Goal: Task Accomplishment & Management: Manage account settings

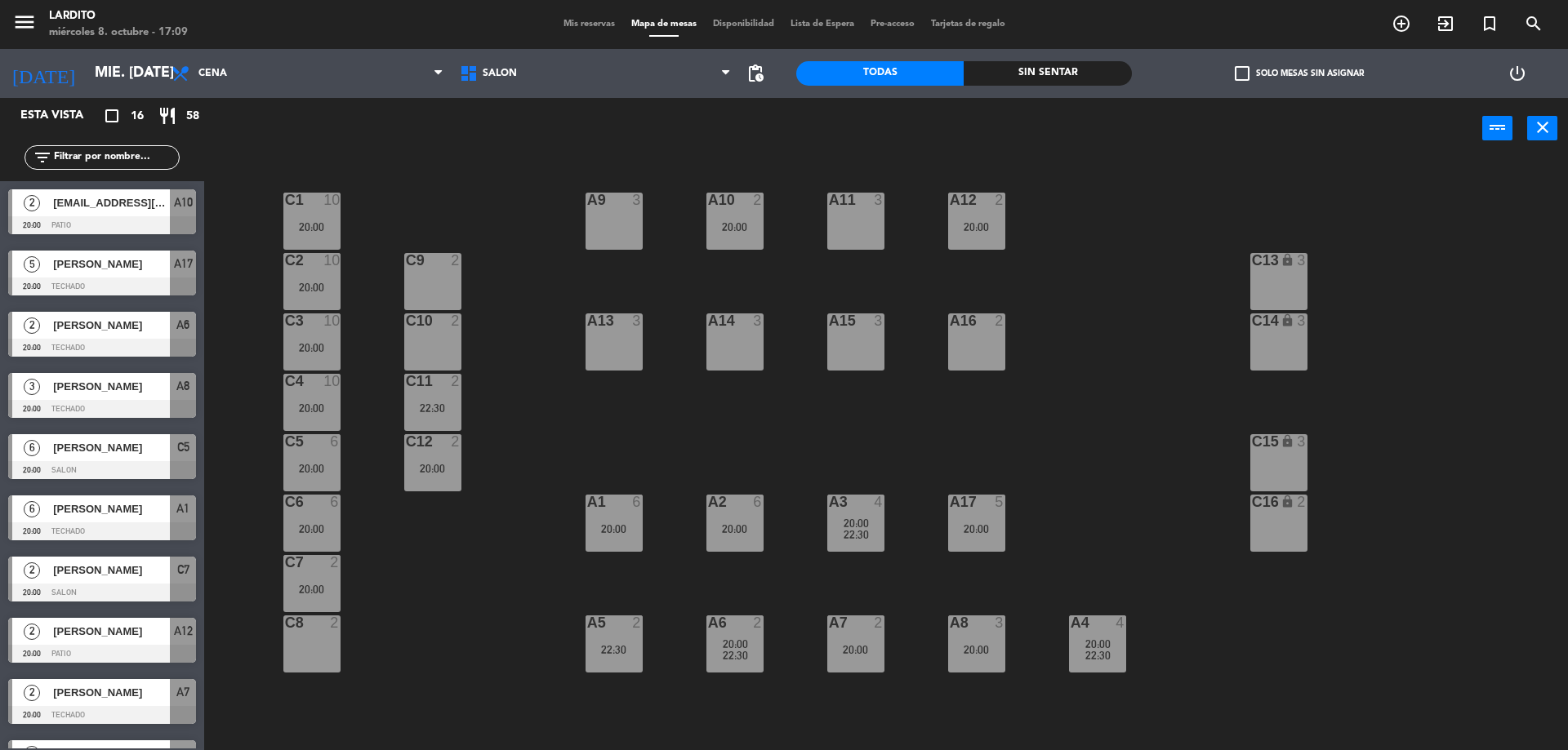
click at [580, 24] on span "Mis reservas" at bounding box center [589, 24] width 68 height 9
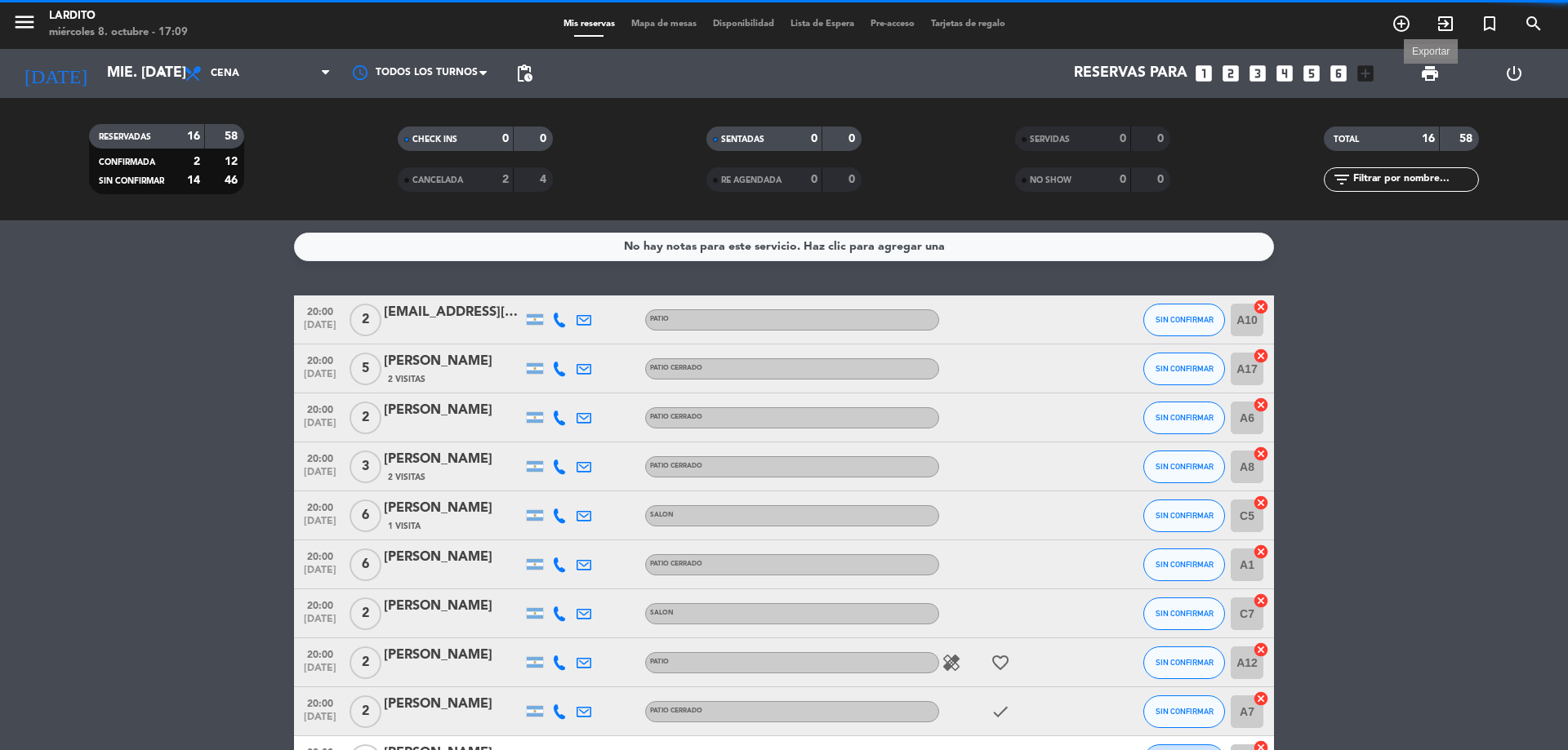
click at [1430, 73] on span "print" at bounding box center [1430, 73] width 20 height 20
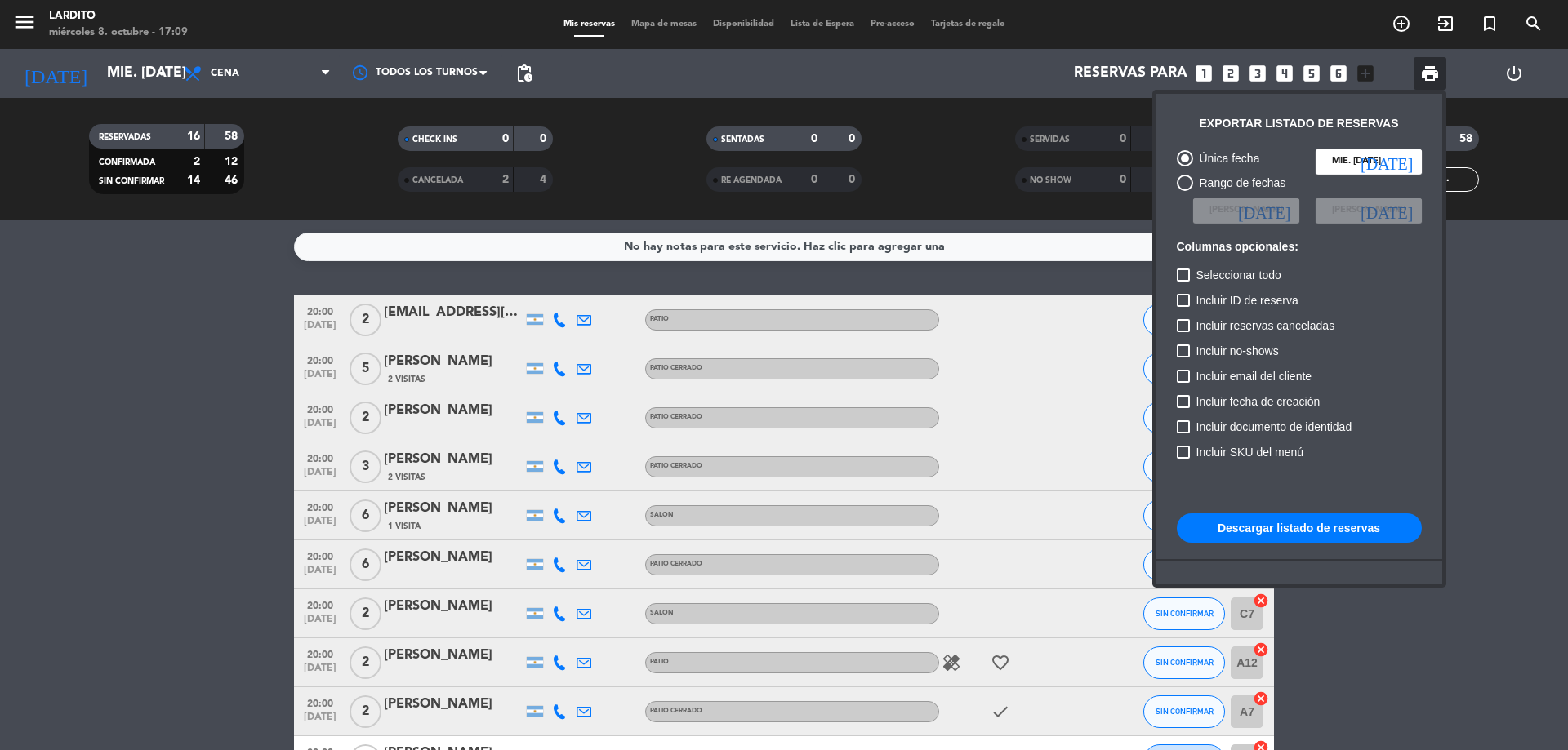
drag, startPoint x: 1313, startPoint y: 535, endPoint x: 1319, endPoint y: 529, distance: 8.5
click at [1314, 535] on button "Descargar listado de reservas" at bounding box center [1299, 528] width 245 height 29
click at [162, 69] on div at bounding box center [784, 375] width 1568 height 750
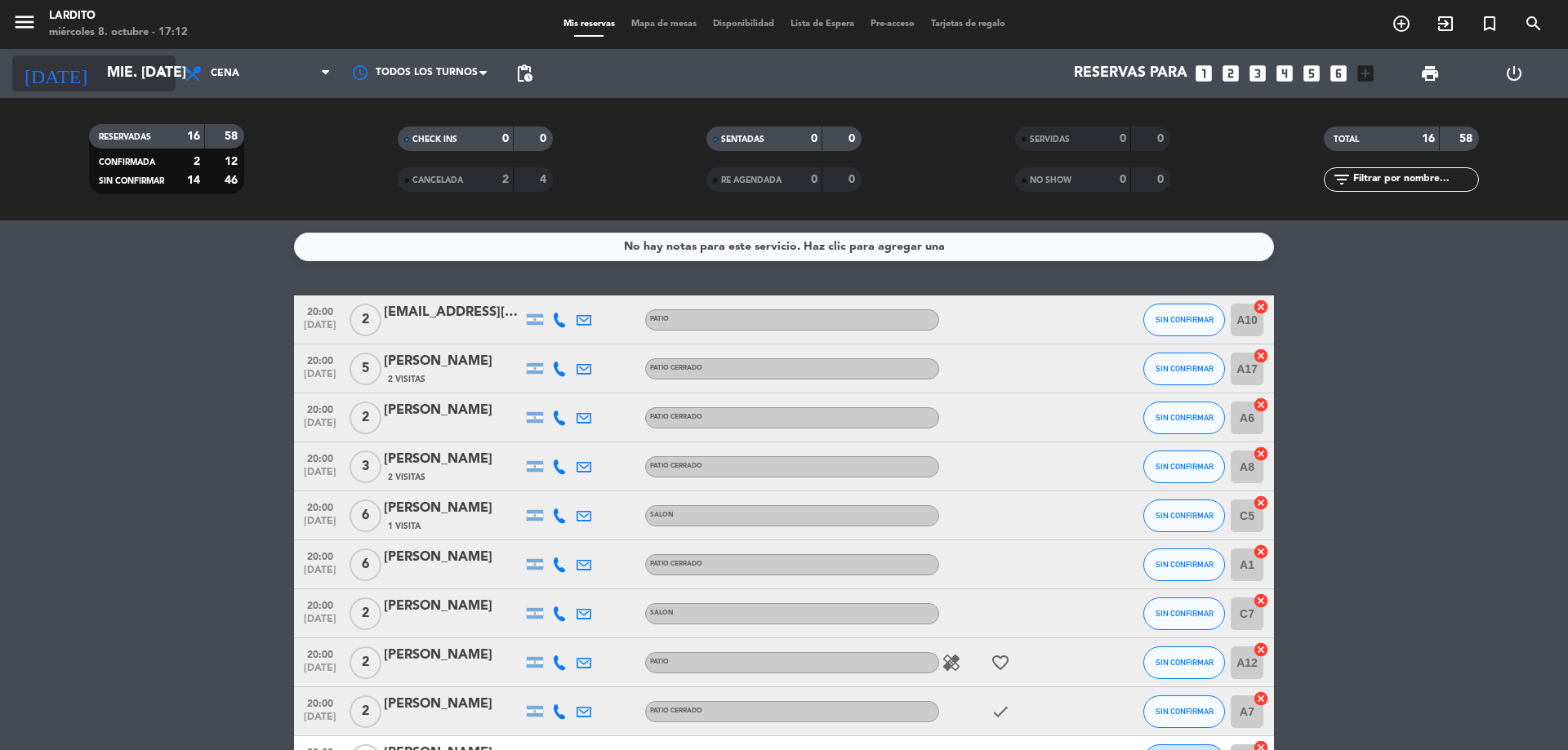
click at [159, 76] on icon "arrow_drop_down" at bounding box center [162, 73] width 20 height 20
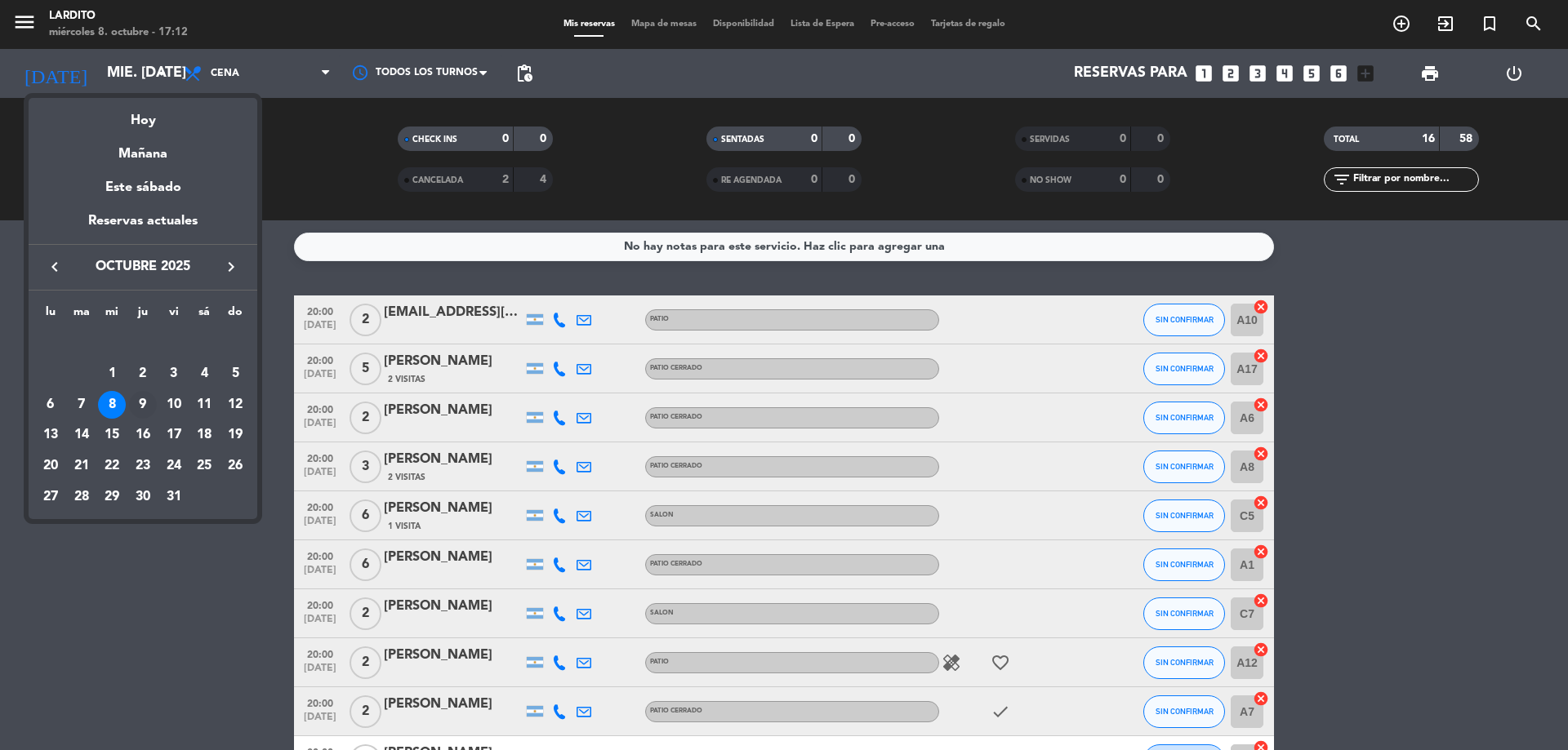
click at [135, 410] on div "9" at bounding box center [143, 405] width 28 height 27
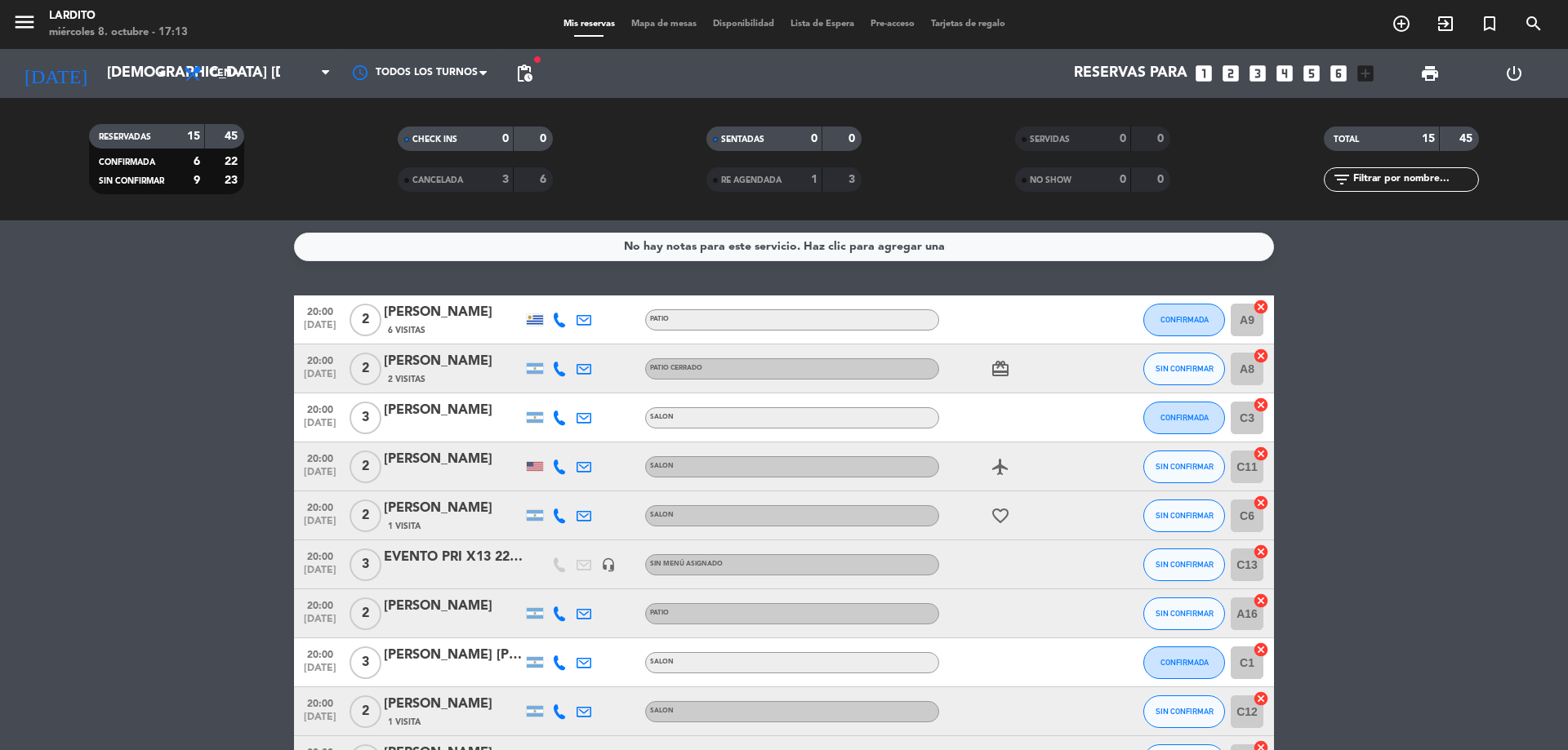
click at [538, 71] on span "pending_actions" at bounding box center [524, 73] width 33 height 33
click at [524, 73] on span "pending_actions" at bounding box center [524, 73] width 20 height 20
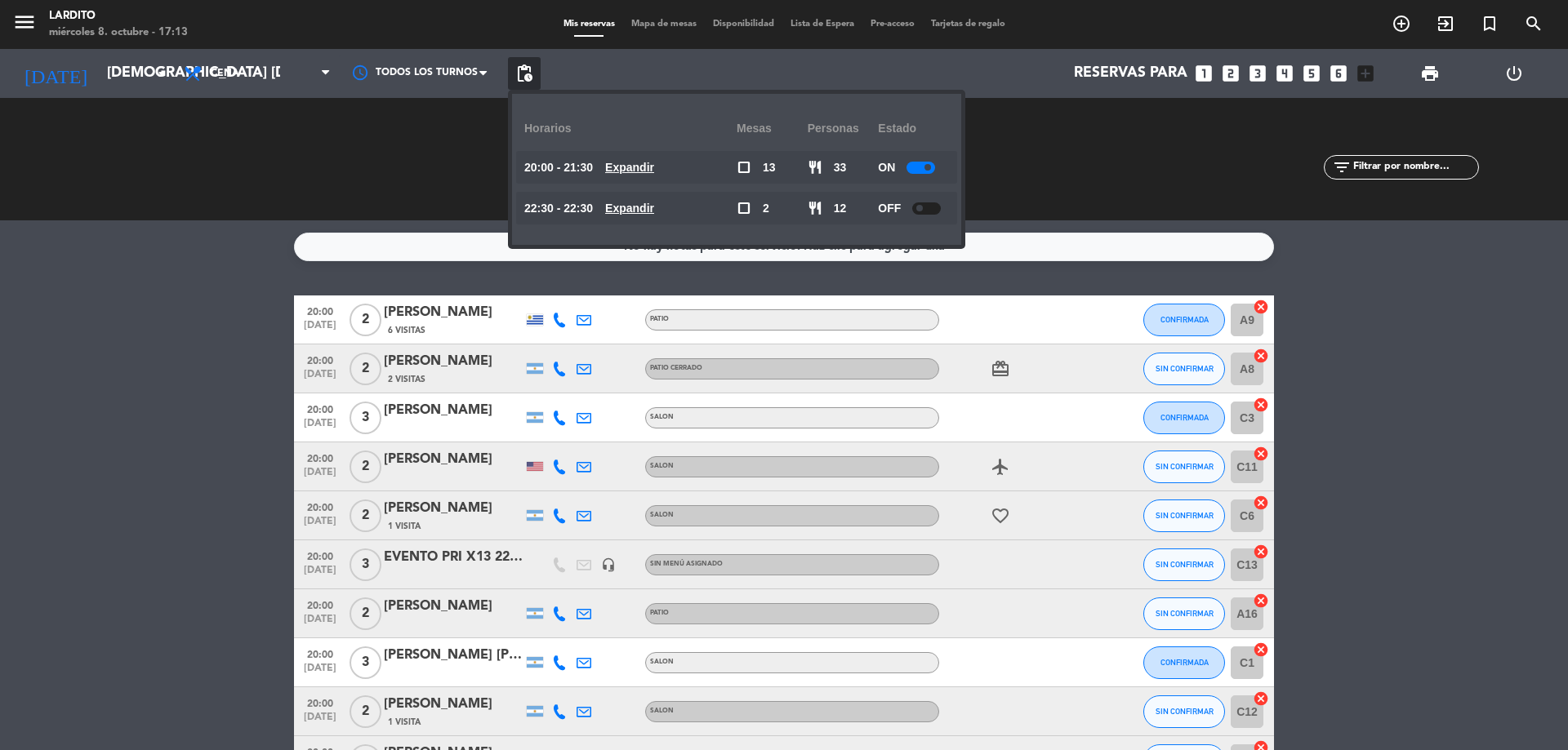
click at [135, 407] on bookings-row "20:00 [DATE] 2 [PERSON_NAME] 6 Visitas PATIO CONFIRMADA A9 cancel 20:00 [DATE] …" at bounding box center [784, 674] width 1568 height 758
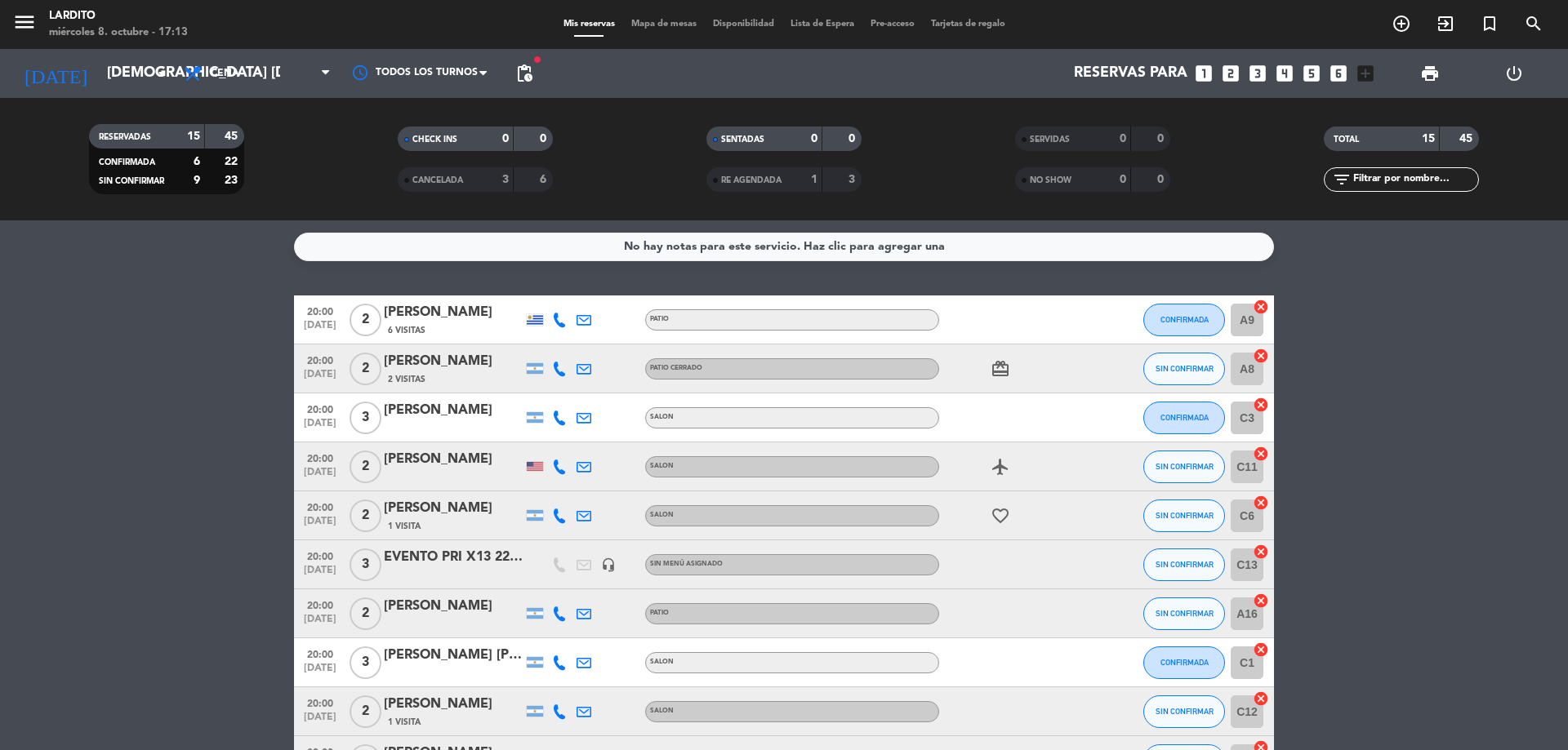
scroll to position [384, 0]
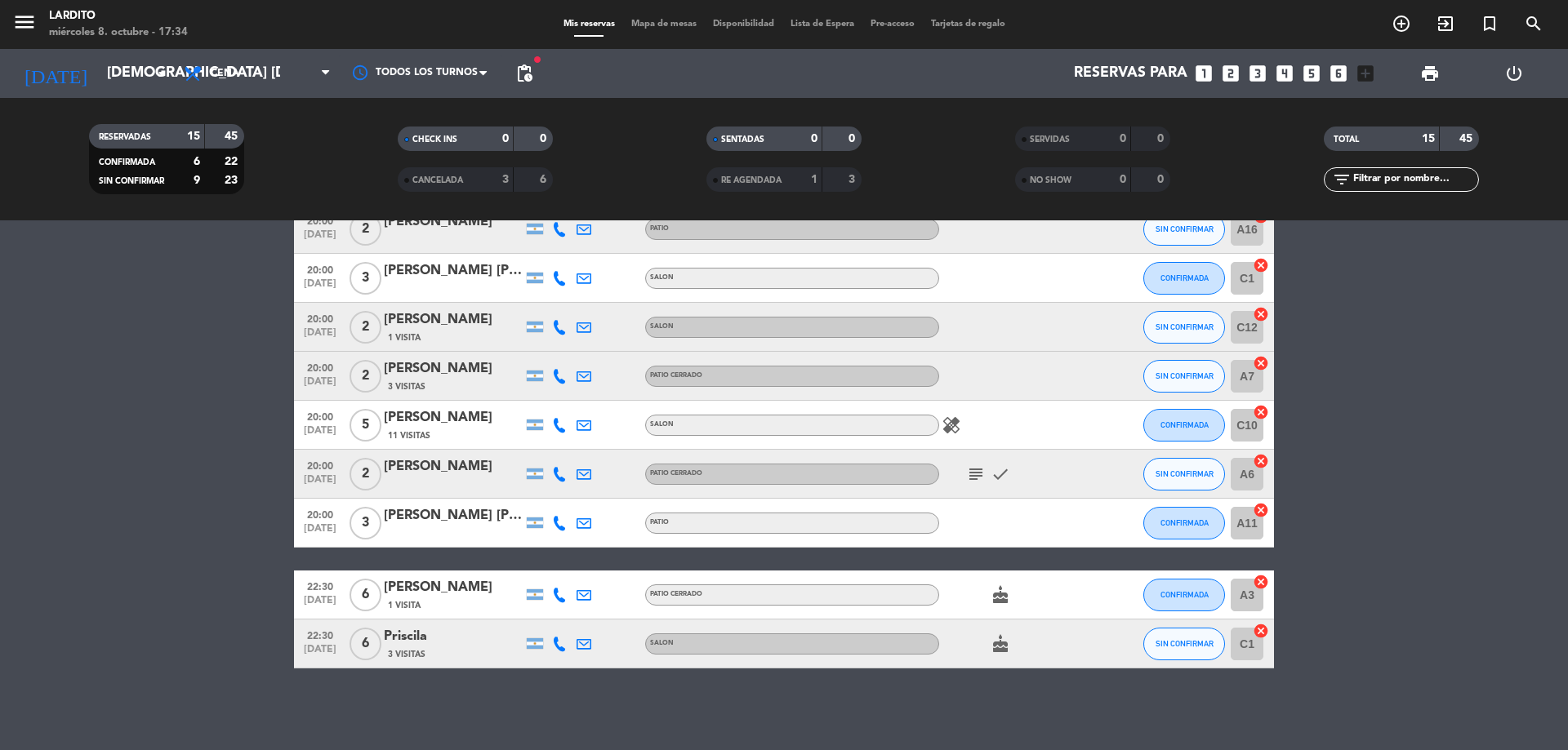
click at [157, 419] on bookings-row "20:00 [DATE] 2 [PERSON_NAME] 6 Visitas PATIO CONFIRMADA A9 cancel 20:00 [DATE] …" at bounding box center [784, 290] width 1568 height 758
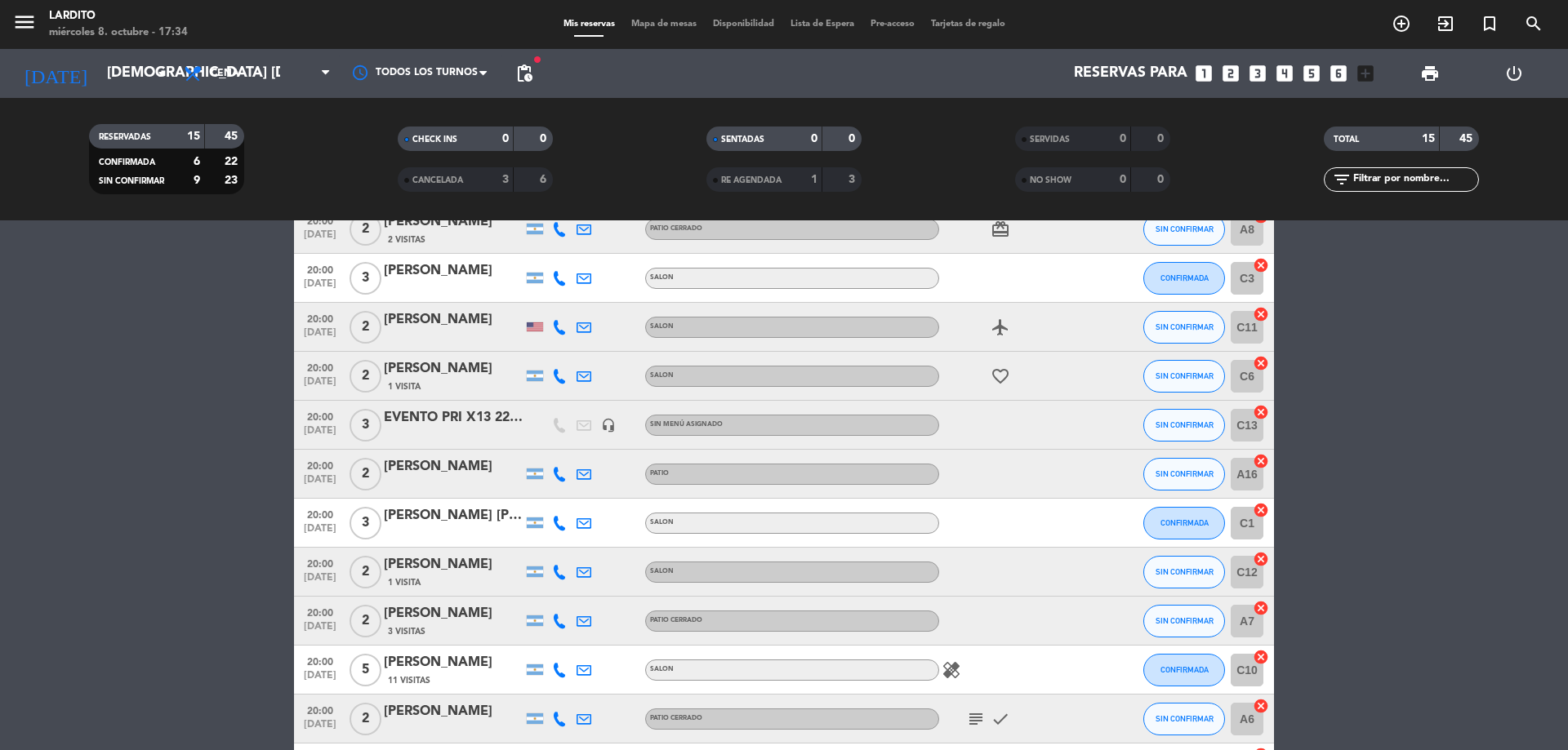
scroll to position [0, 0]
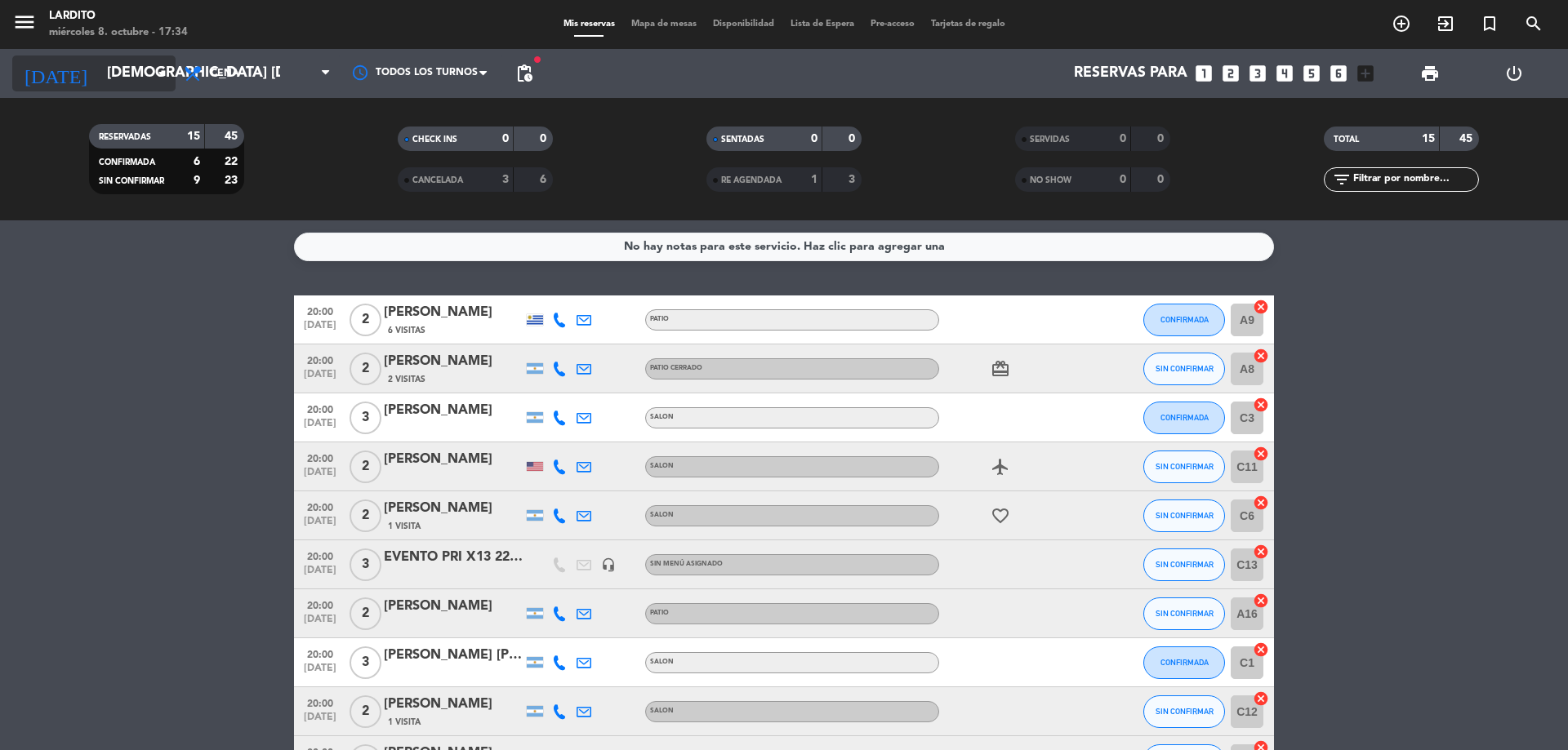
click at [141, 76] on input "[DEMOGRAPHIC_DATA] [DATE]" at bounding box center [193, 73] width 189 height 33
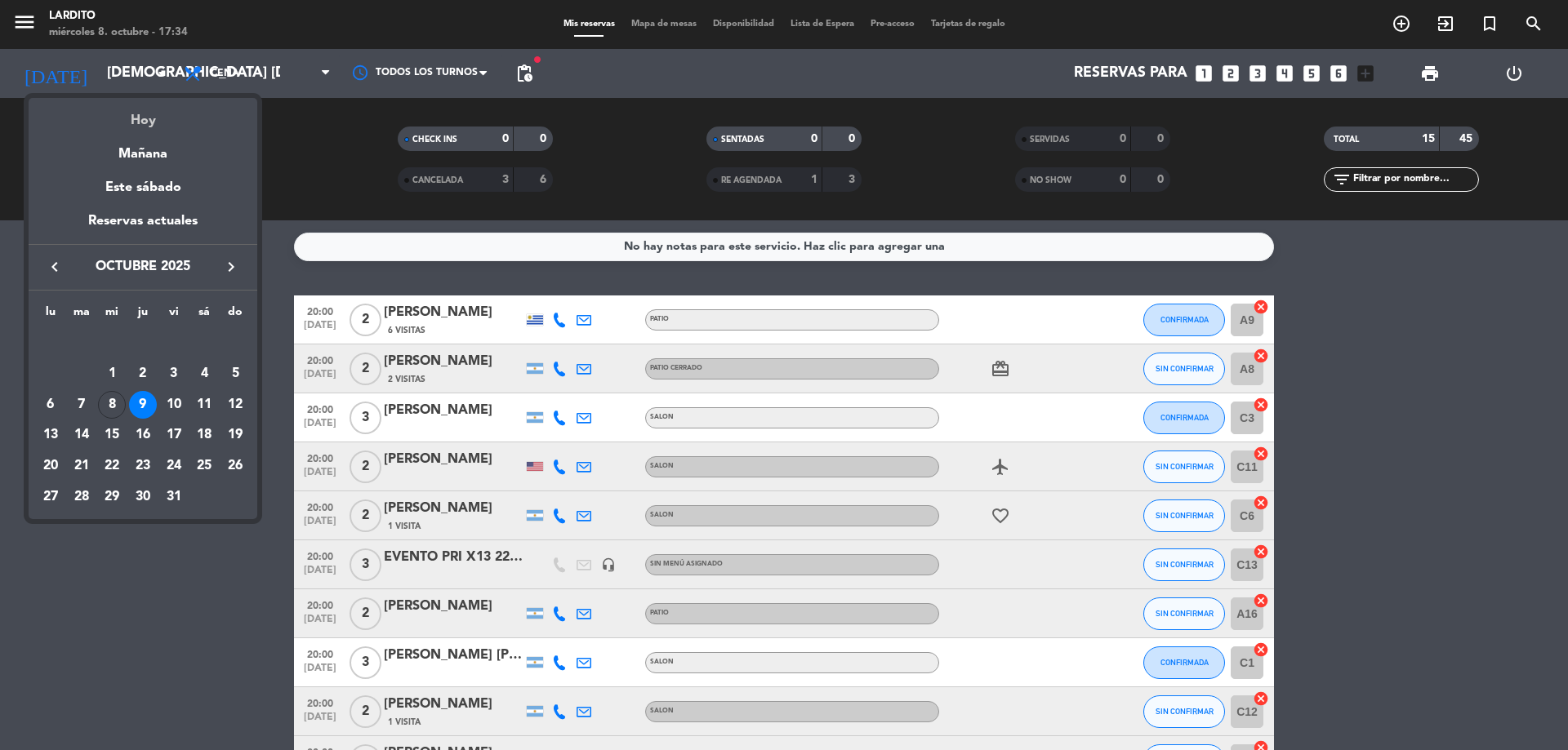
click at [146, 116] on div "Hoy" at bounding box center [143, 114] width 229 height 34
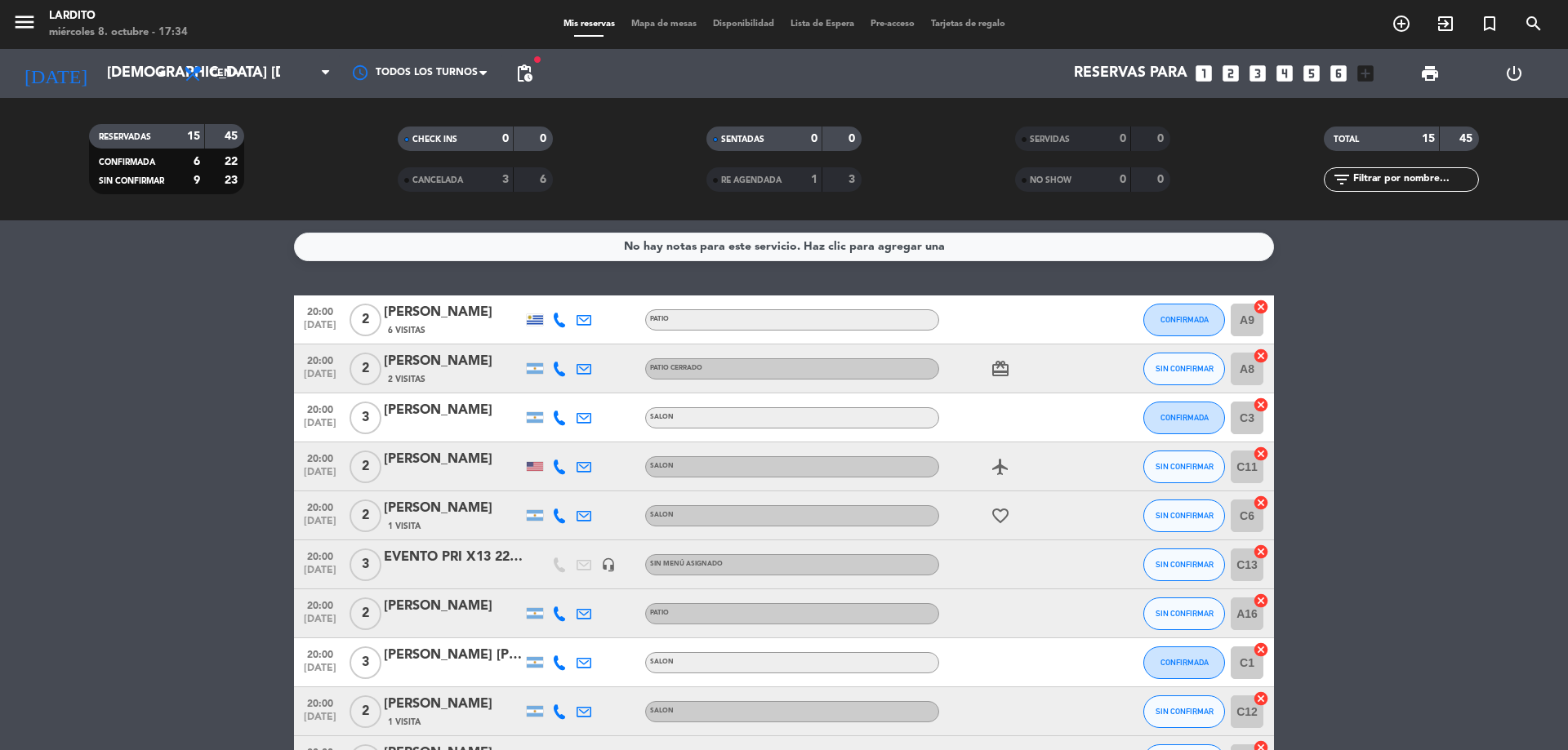
type input "mié. [DATE]"
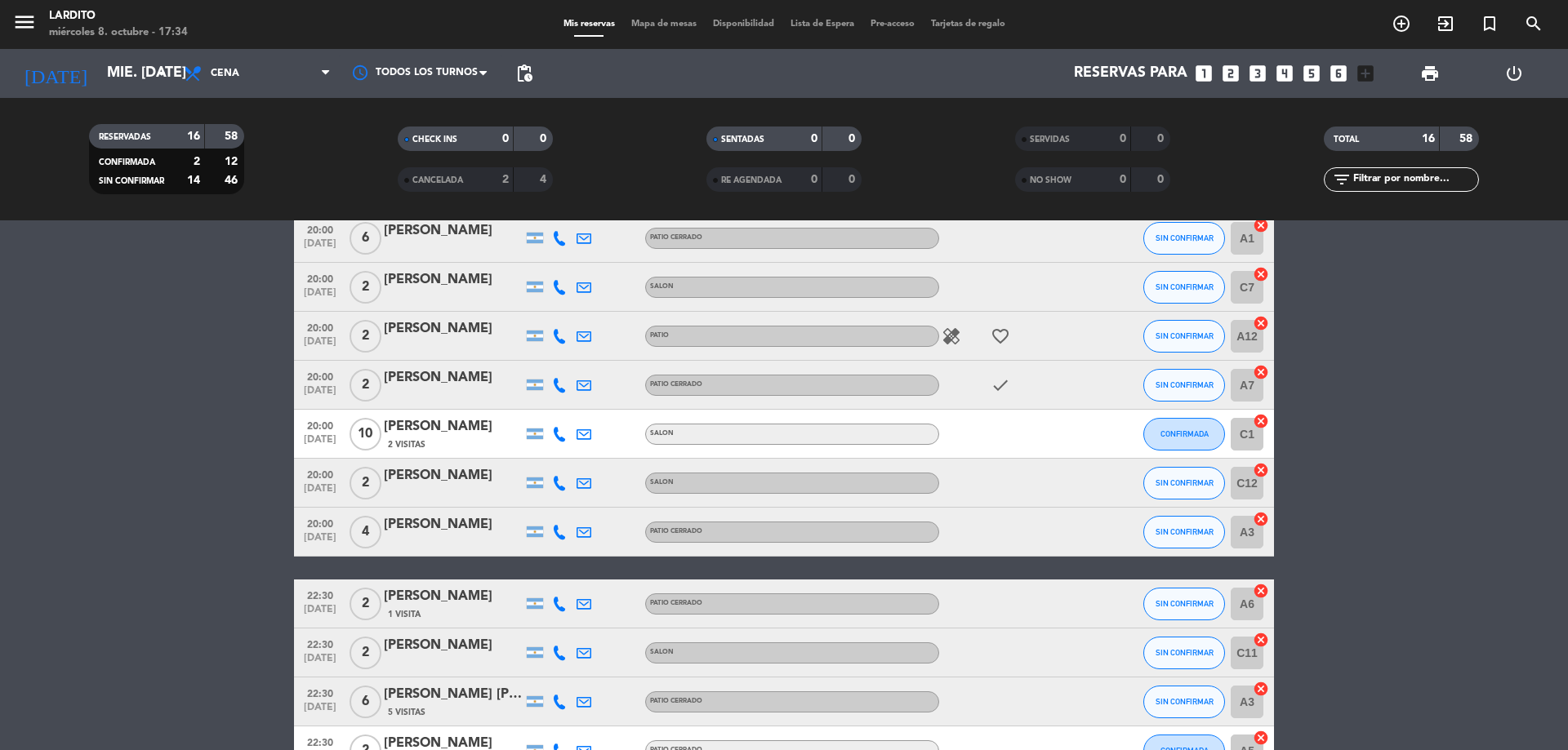
scroll to position [433, 0]
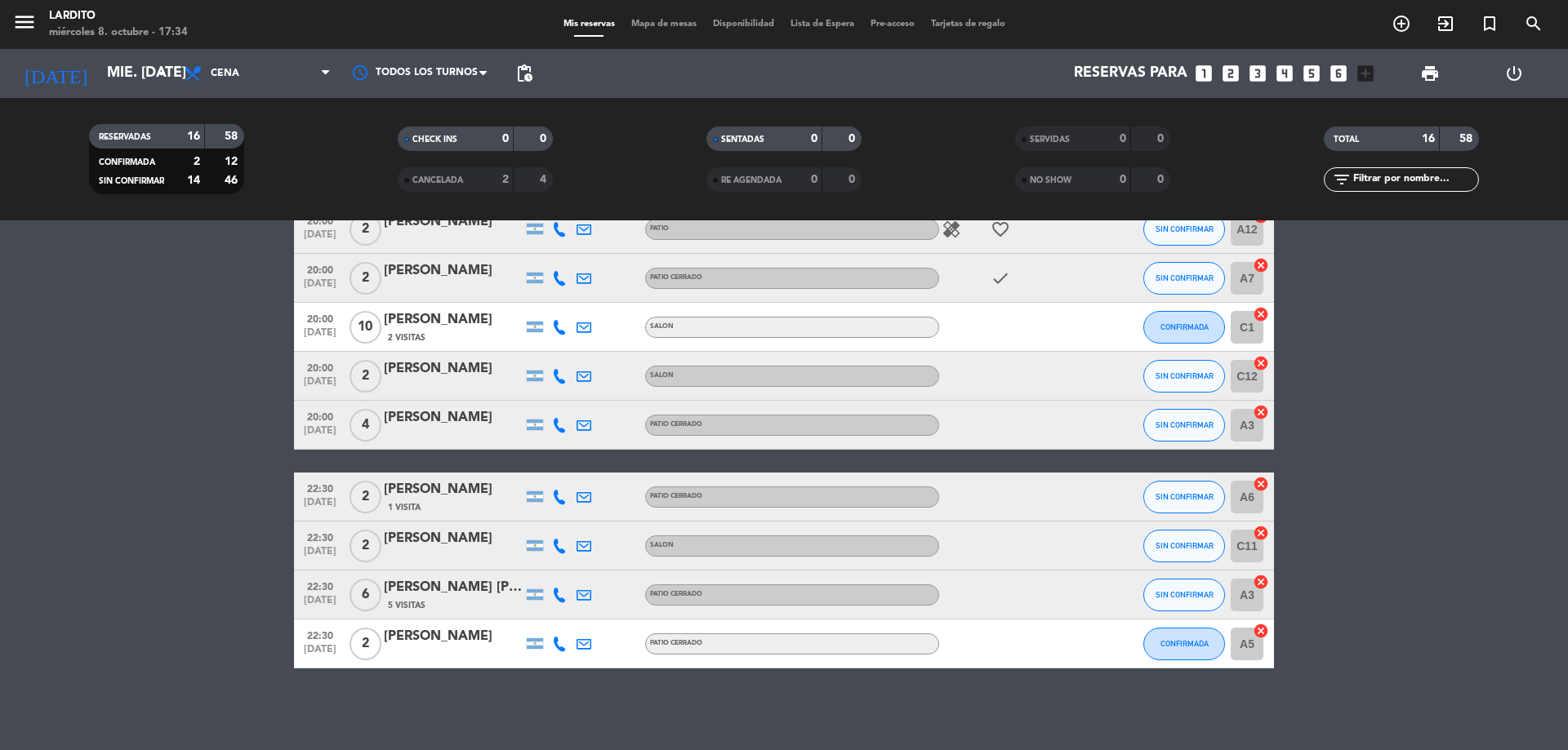
click at [563, 643] on icon at bounding box center [559, 643] width 15 height 15
click at [437, 647] on div "[PERSON_NAME]" at bounding box center [452, 637] width 138 height 21
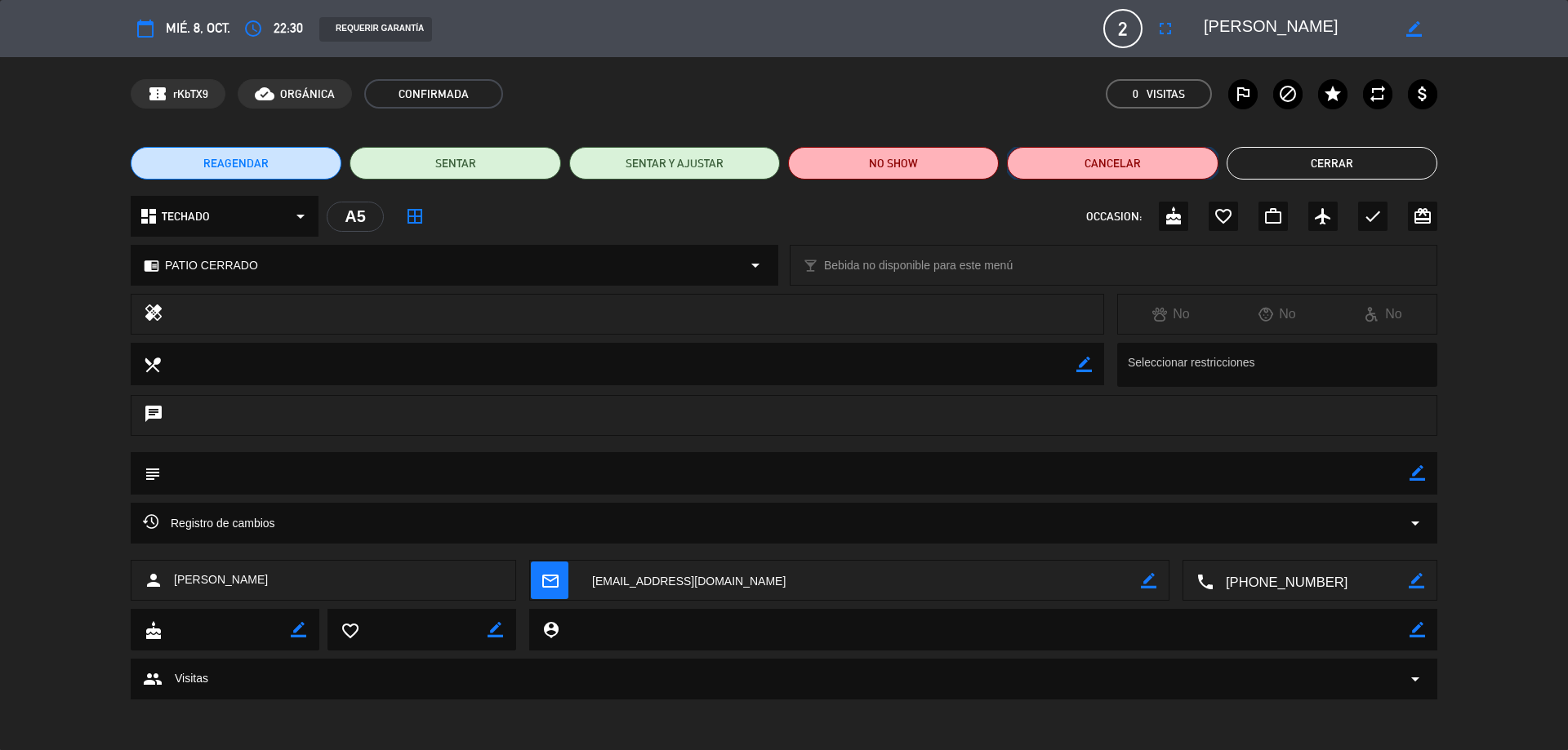
click at [1124, 155] on button "Cancelar" at bounding box center [1112, 163] width 211 height 33
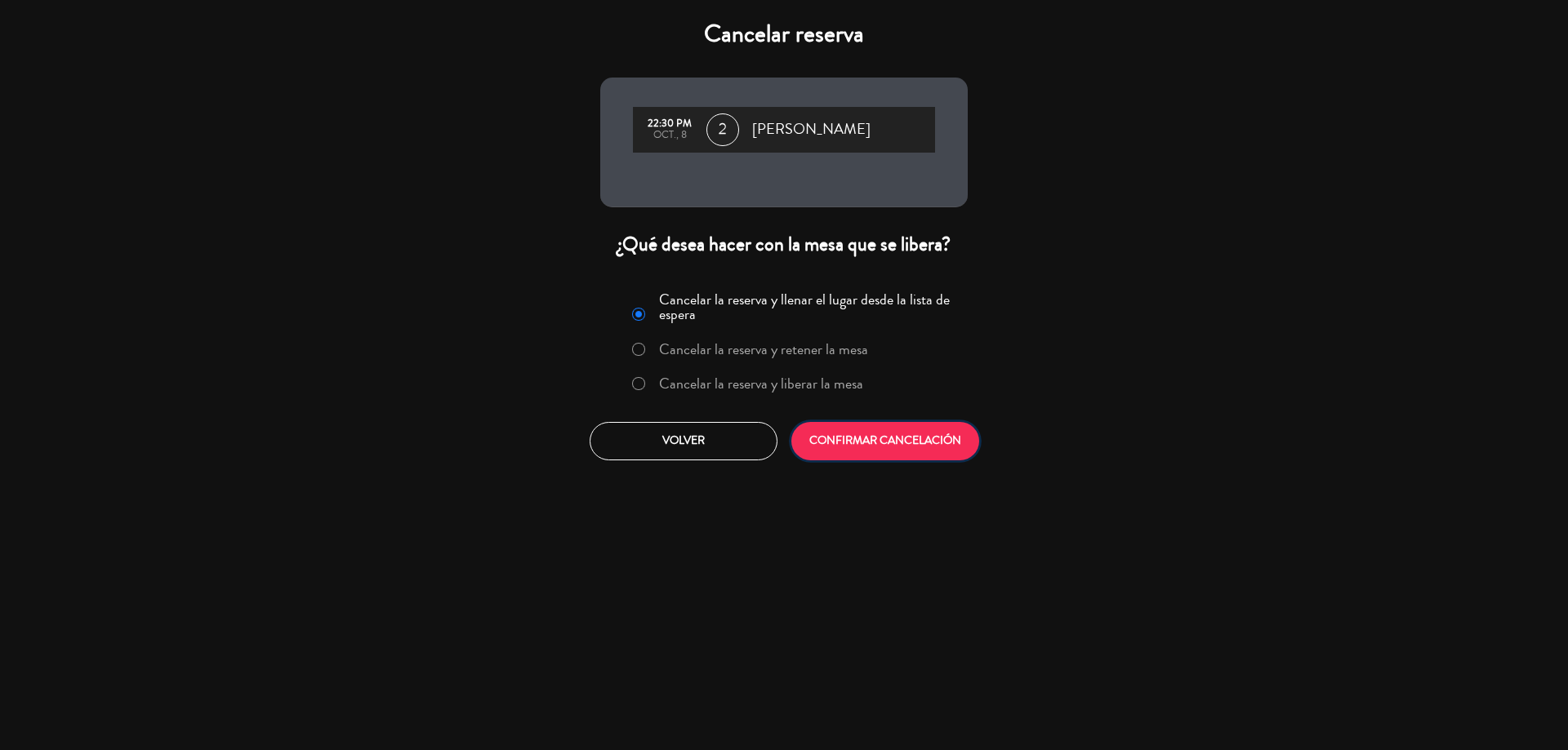
click at [898, 454] on button "CONFIRMAR CANCELACIÓN" at bounding box center [885, 441] width 187 height 39
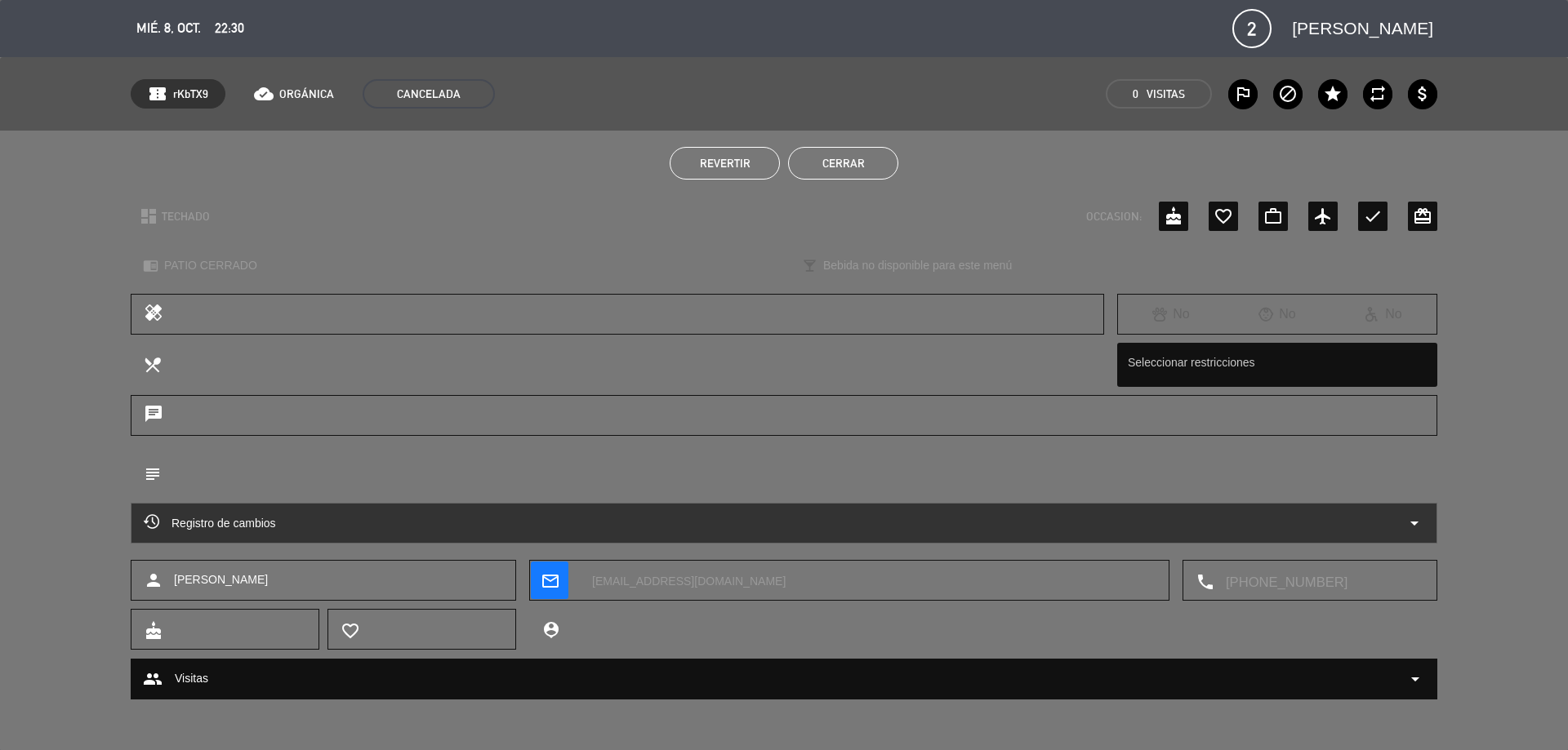
click at [830, 154] on button "Cerrar" at bounding box center [843, 163] width 110 height 33
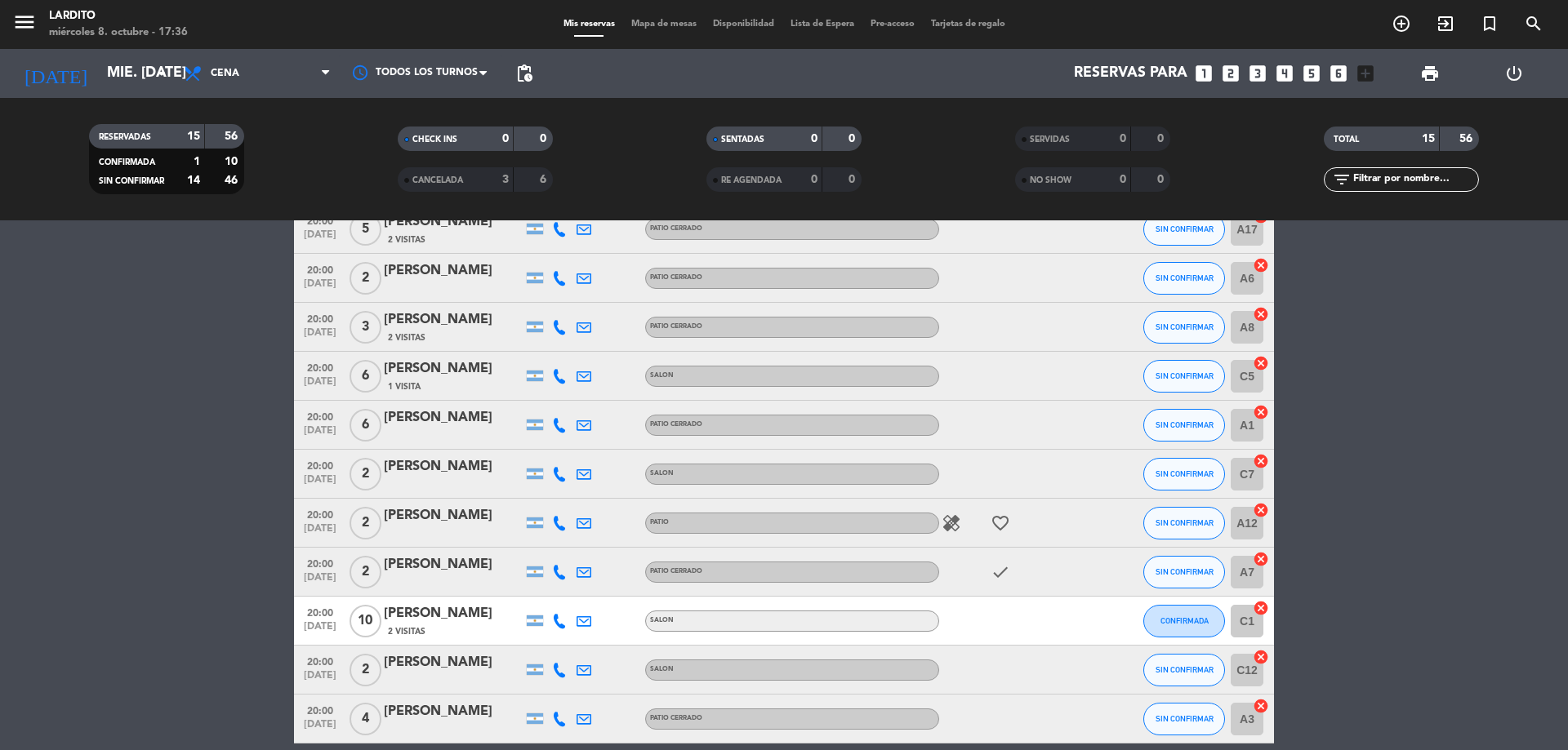
scroll to position [58, 0]
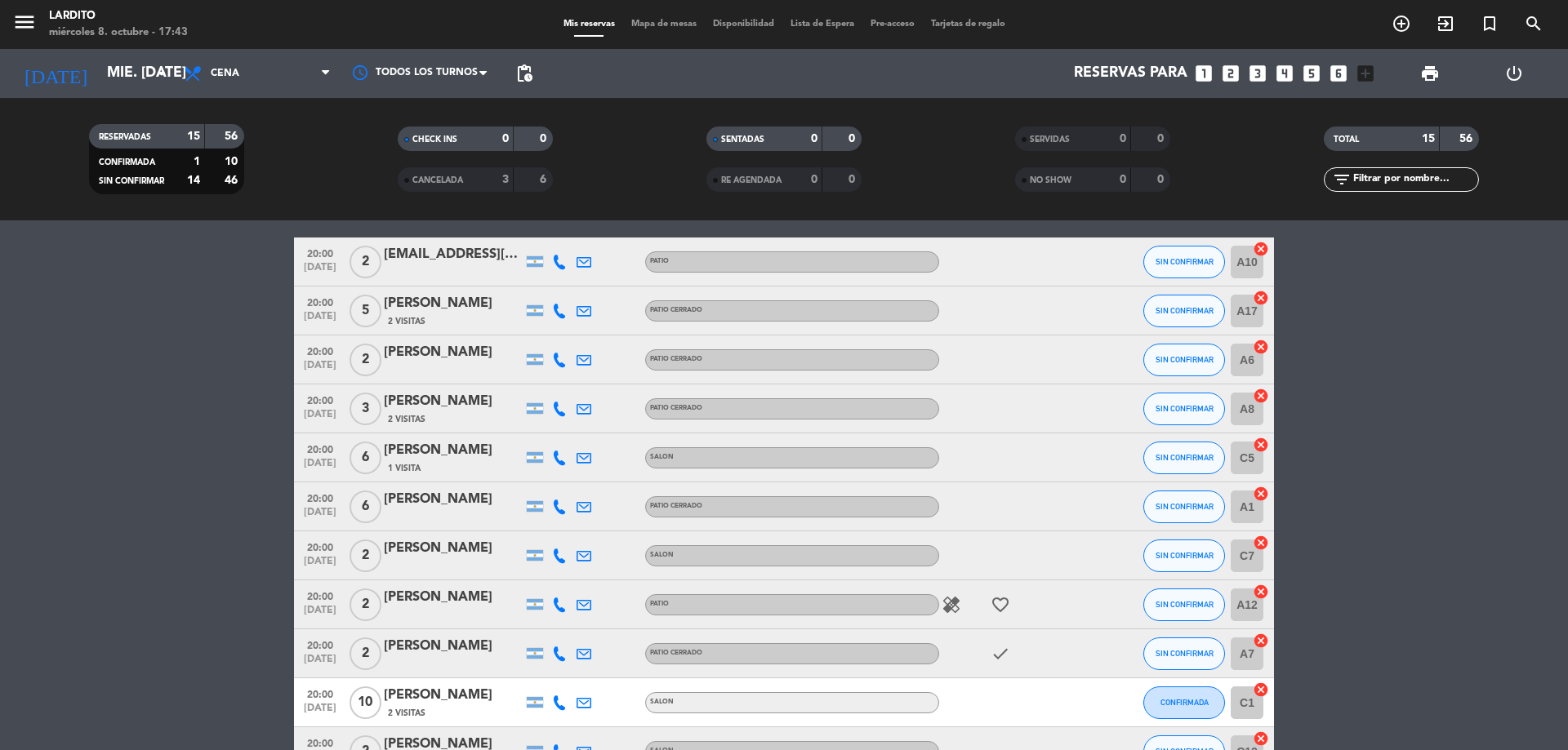
click at [181, 410] on bookings-row "20:00 [DATE] 2 [EMAIL_ADDRESS][PERSON_NAME][DOMAIN_NAME] PATIO SIN CONFIRMAR A1…" at bounding box center [784, 616] width 1568 height 758
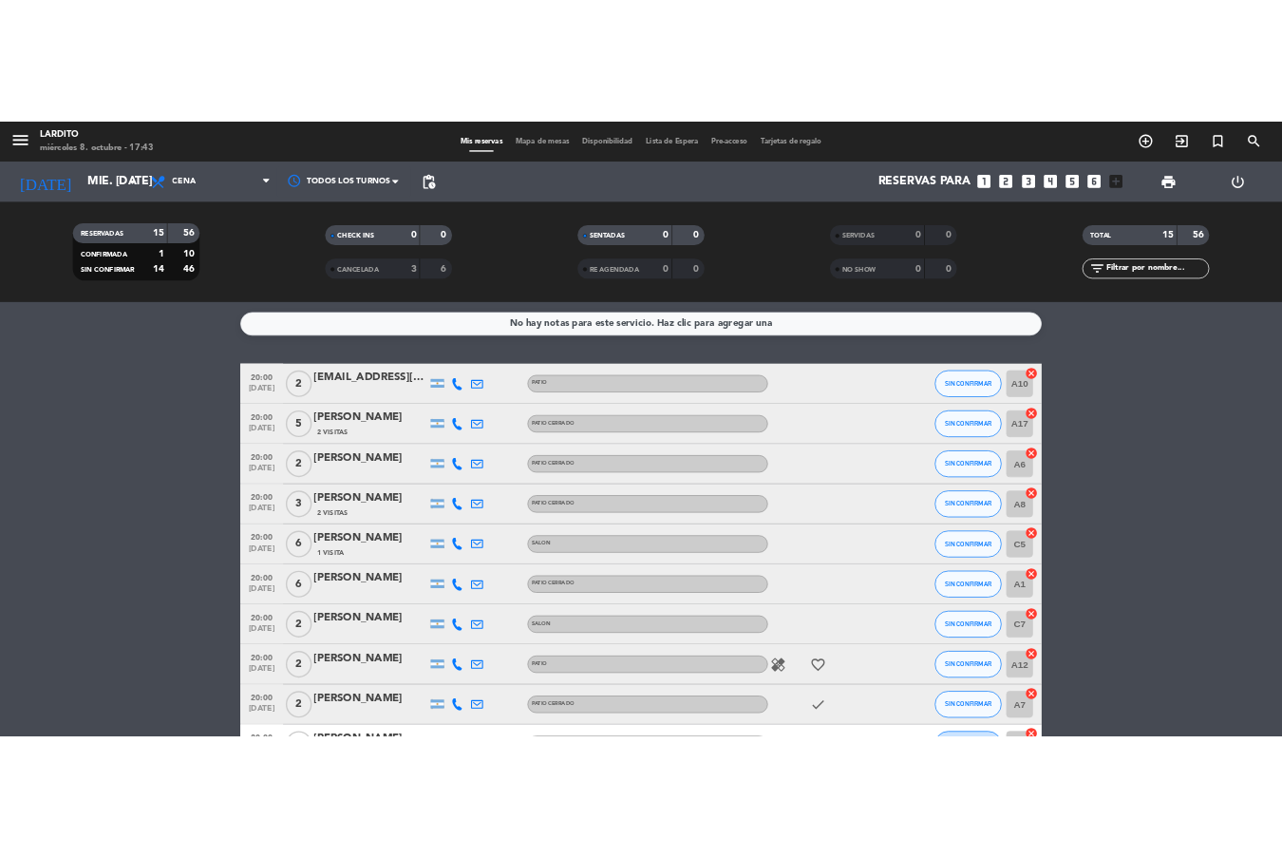
scroll to position [285, 0]
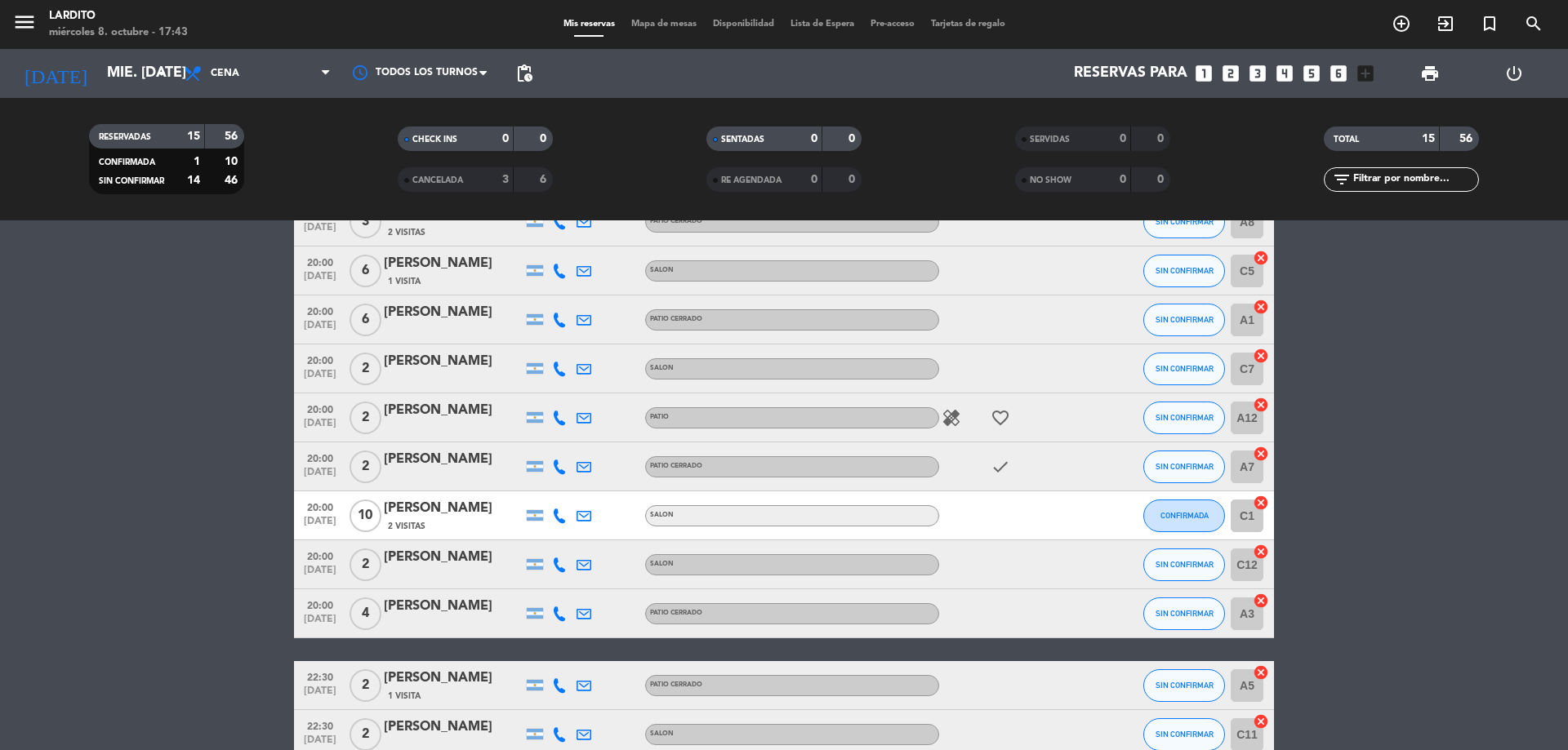
click at [455, 515] on div "[PERSON_NAME]" at bounding box center [452, 508] width 138 height 21
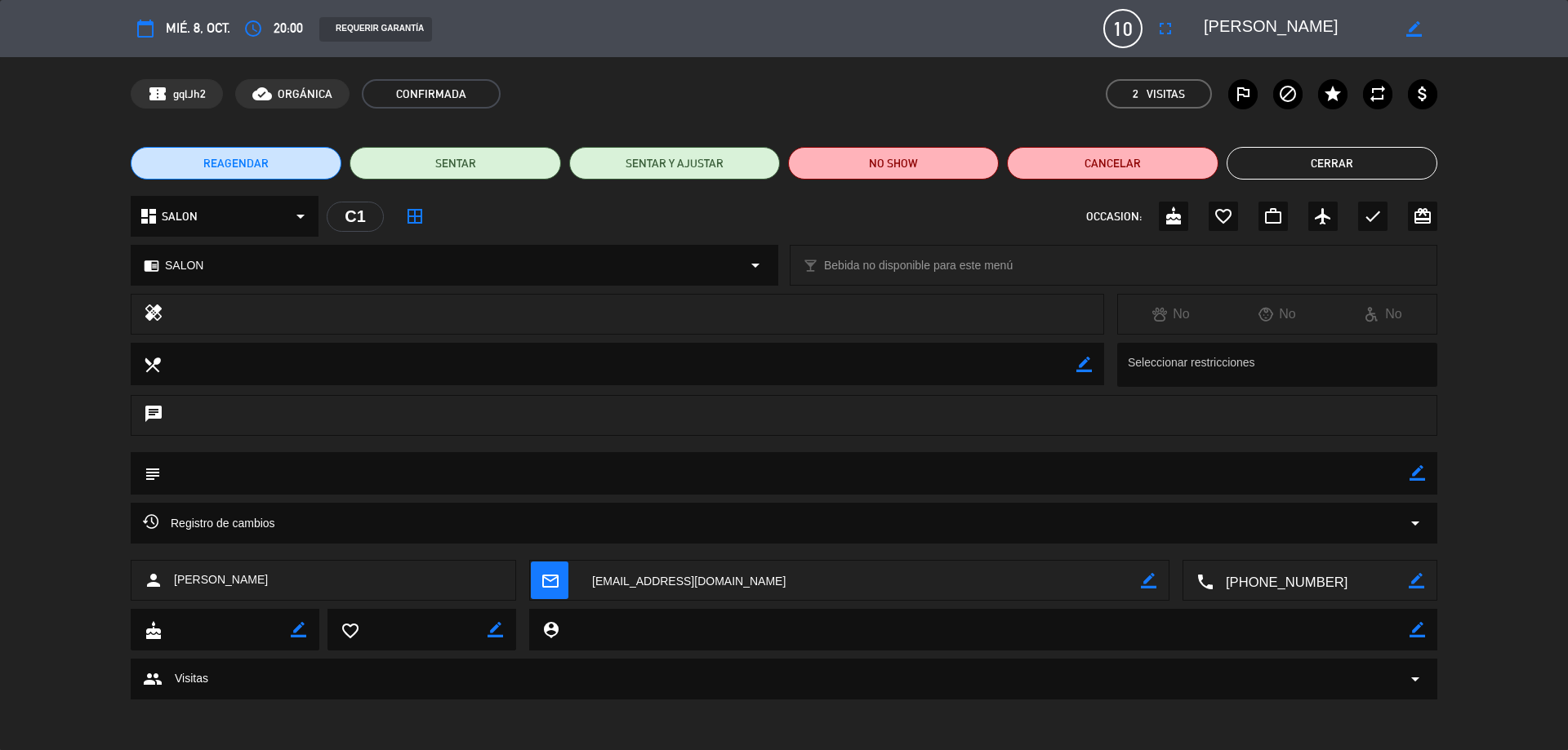
click at [1283, 578] on textarea at bounding box center [1311, 581] width 195 height 40
click at [1378, 541] on div "Click para copiar content_paste |" at bounding box center [1311, 540] width 145 height 28
click at [1370, 543] on span at bounding box center [1369, 540] width 13 height 13
click at [1307, 588] on textarea at bounding box center [1311, 581] width 195 height 40
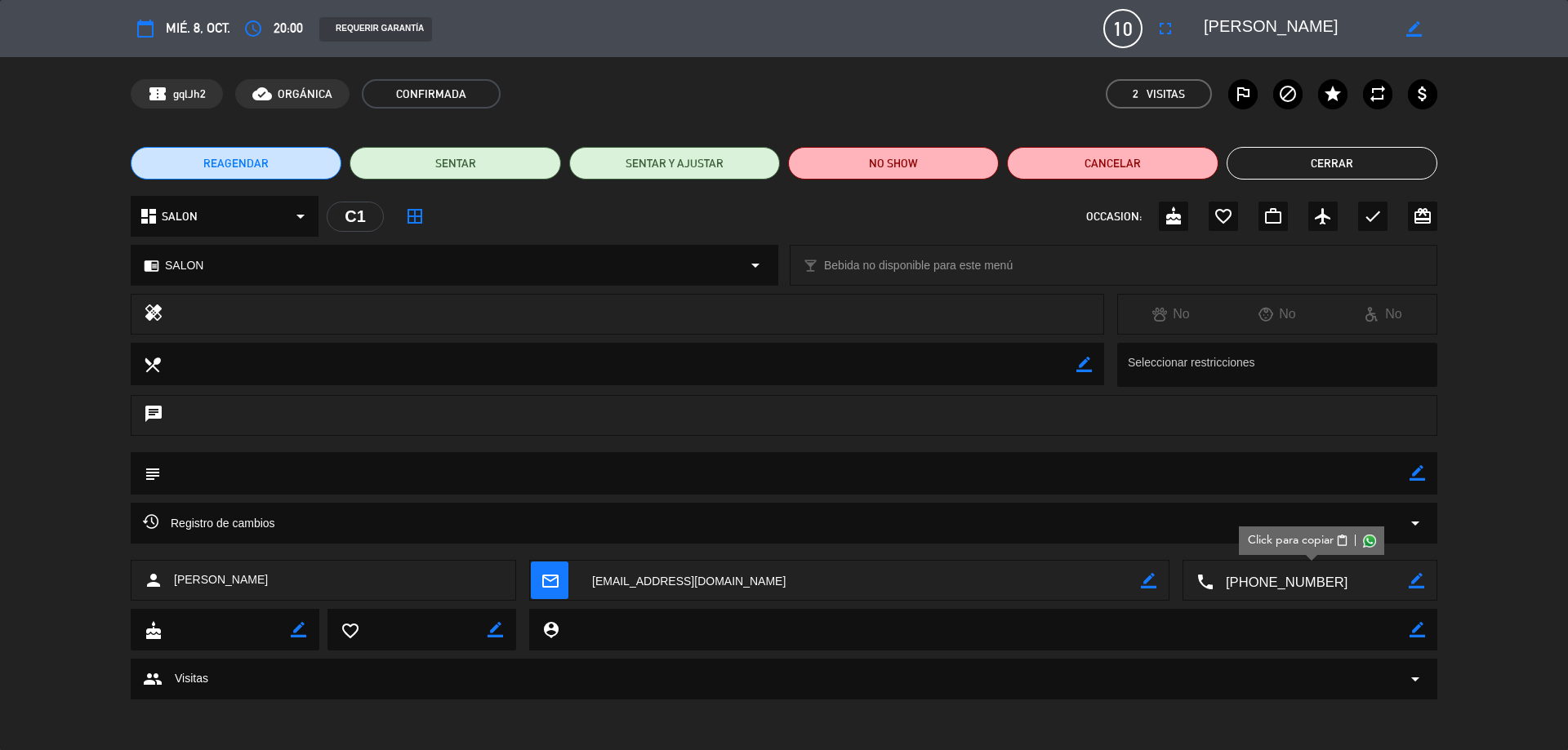
click at [1288, 539] on span "Click para copiar" at bounding box center [1291, 540] width 86 height 17
click at [1319, 165] on button "Cerrar" at bounding box center [1332, 163] width 211 height 33
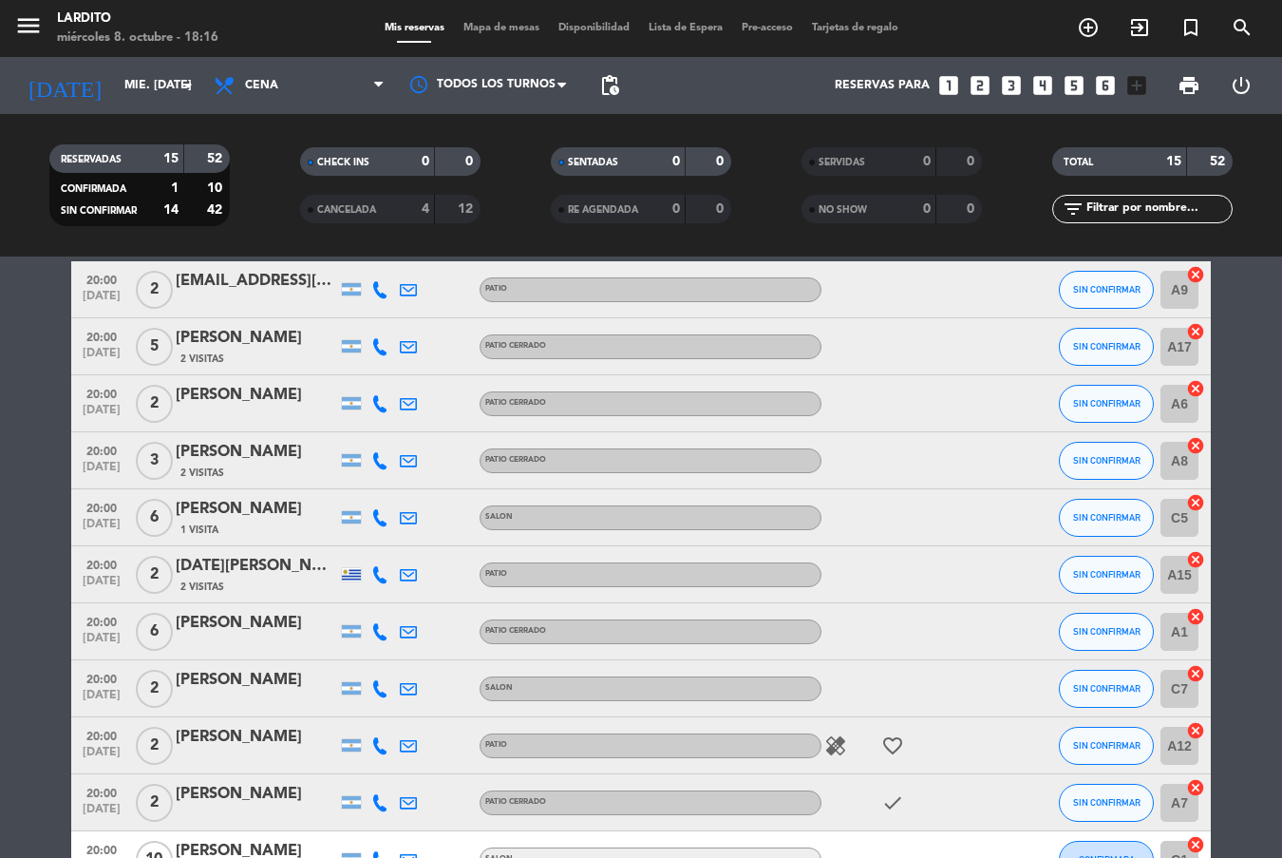
scroll to position [0, 0]
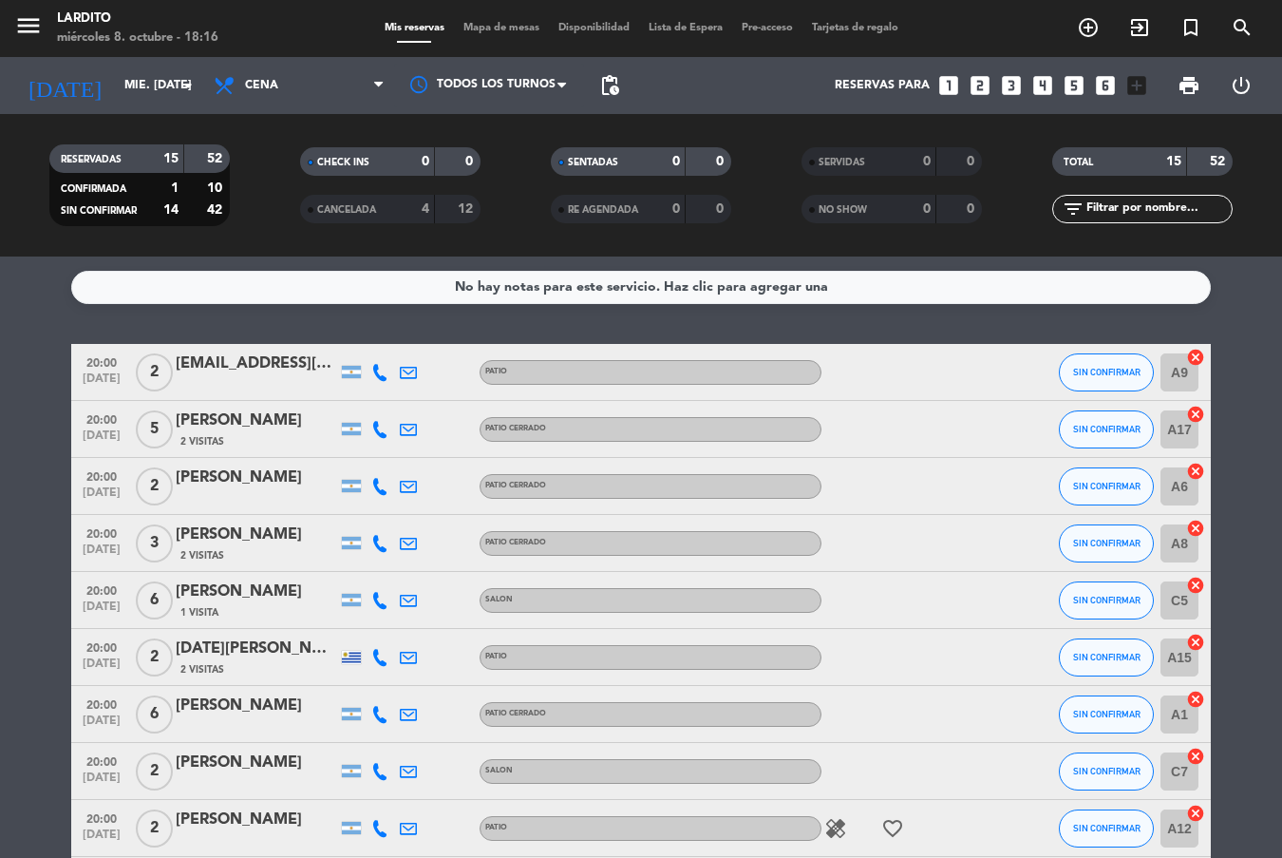
click at [490, 25] on span "Mapa de mesas" at bounding box center [501, 28] width 95 height 10
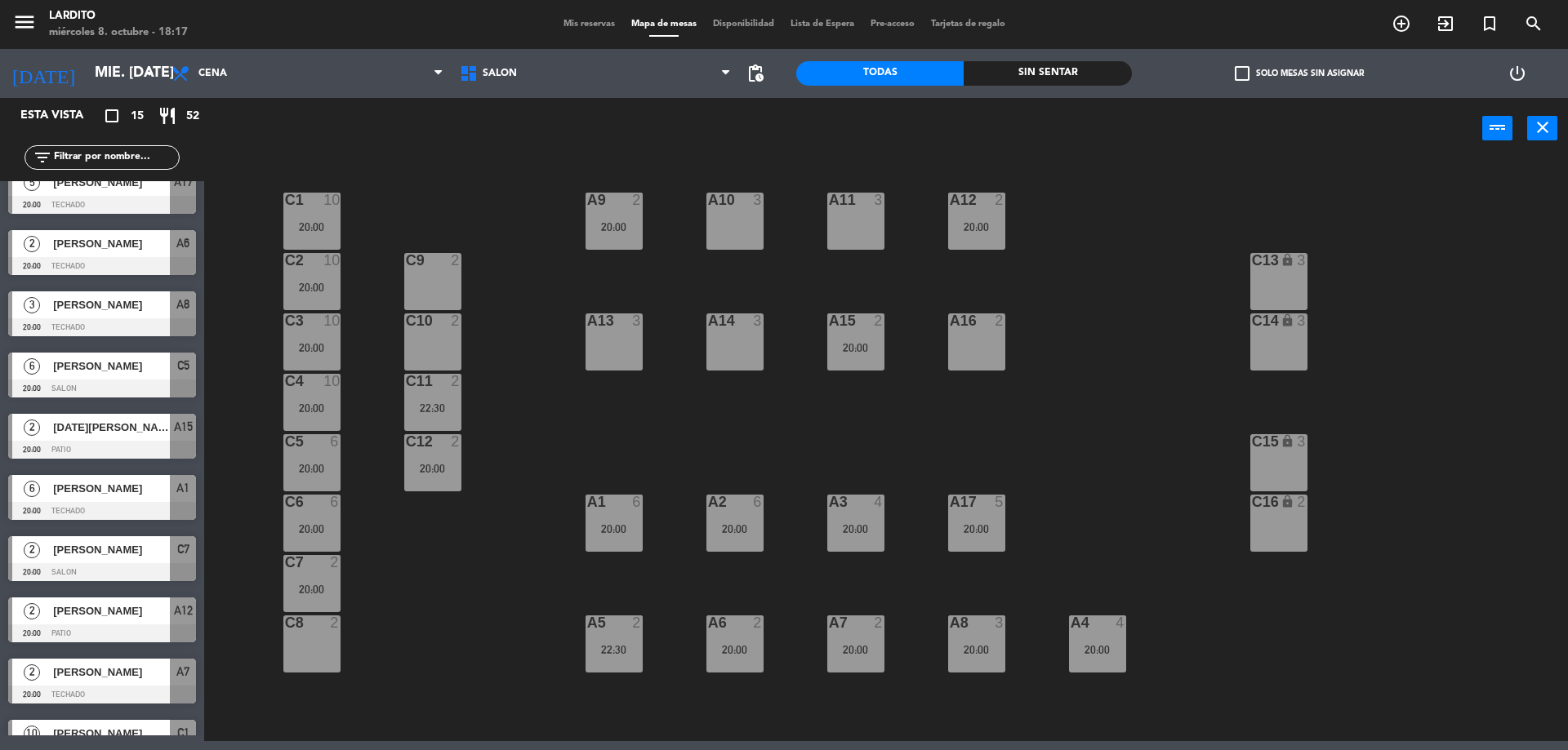
scroll to position [364, 0]
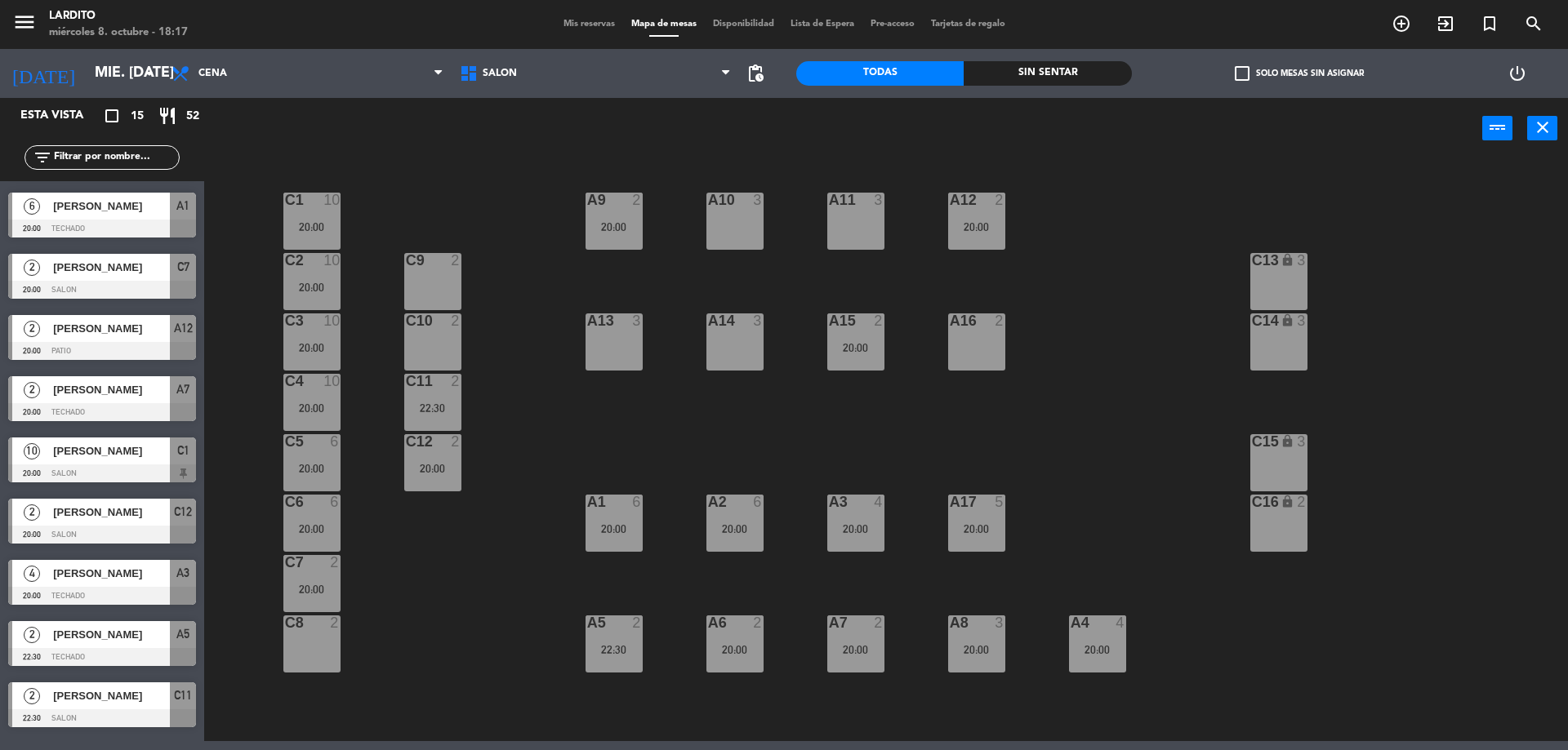
click at [119, 470] on div at bounding box center [101, 473] width 187 height 18
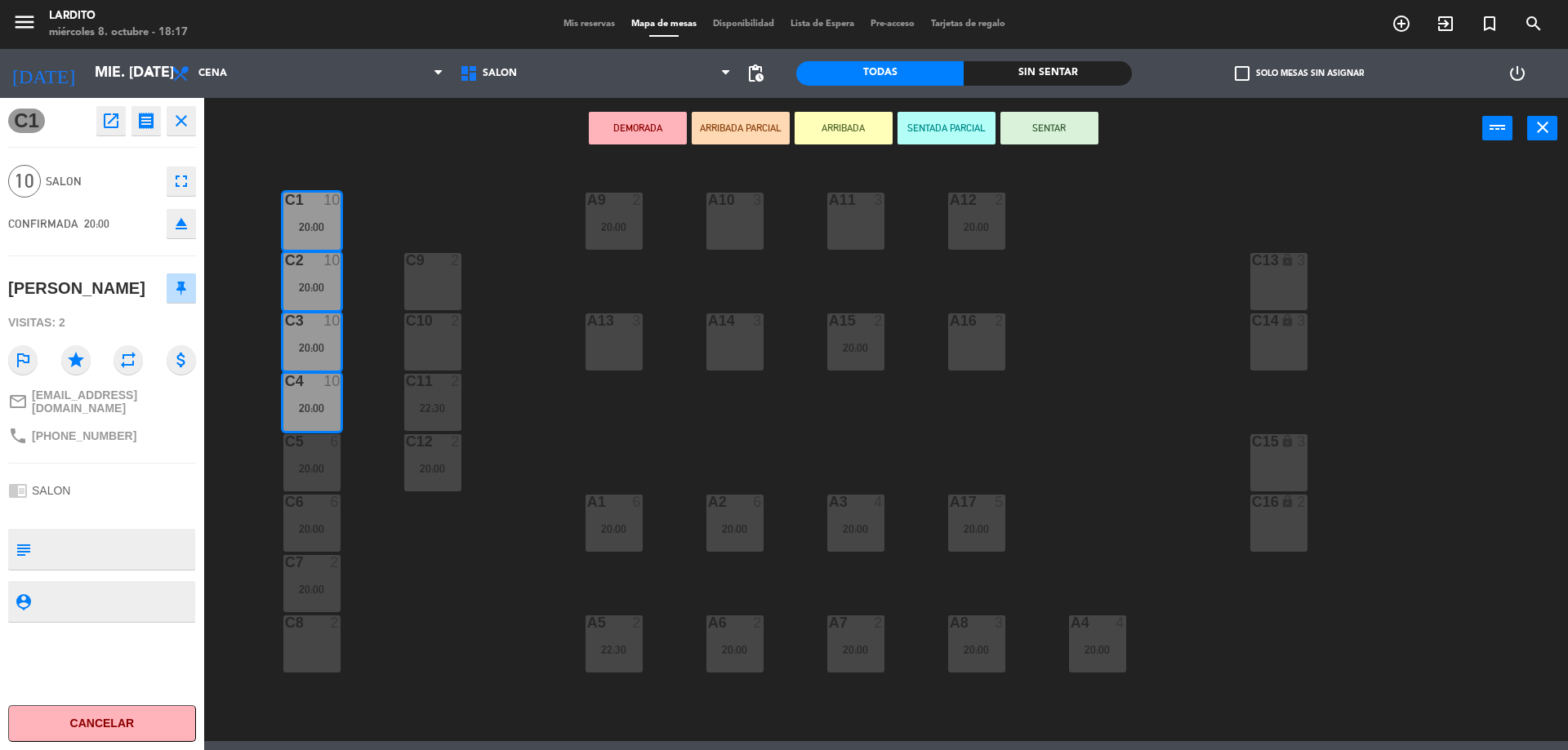
click at [442, 135] on div "DEMORADA ARRIBADA PARCIAL ARRIBADA SENTADA PARCIAL SENTAR power_input close" at bounding box center [842, 129] width 1278 height 62
click at [443, 625] on div "C1 10 20:00 A9 2 20:00 A10 3 A11 3 A12 2 20:00 C2 10 20:00 C9 2 C13 lock 3 C3 1…" at bounding box center [894, 452] width 1348 height 578
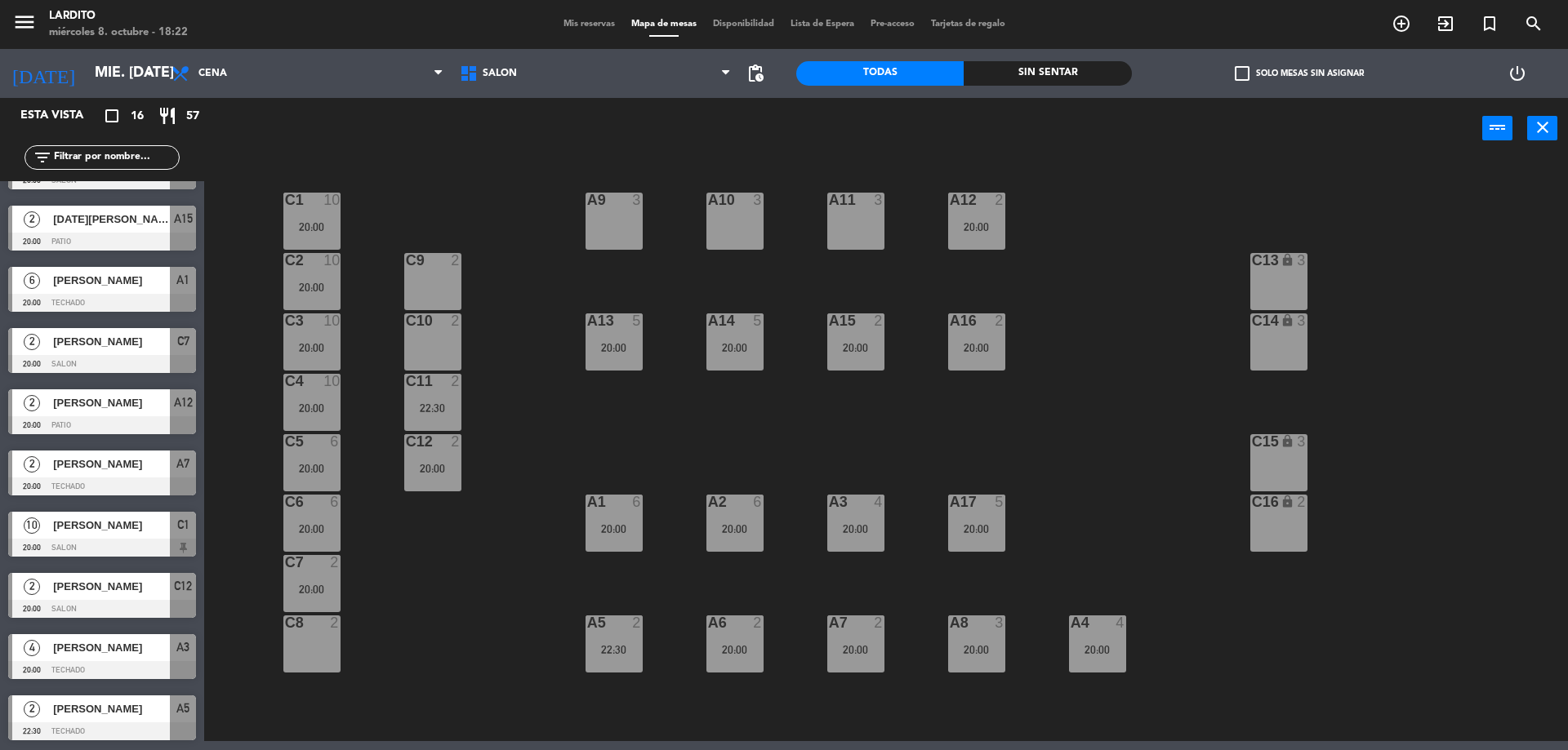
scroll to position [412, 0]
click at [125, 719] on div "[PERSON_NAME]" at bounding box center [111, 708] width 119 height 27
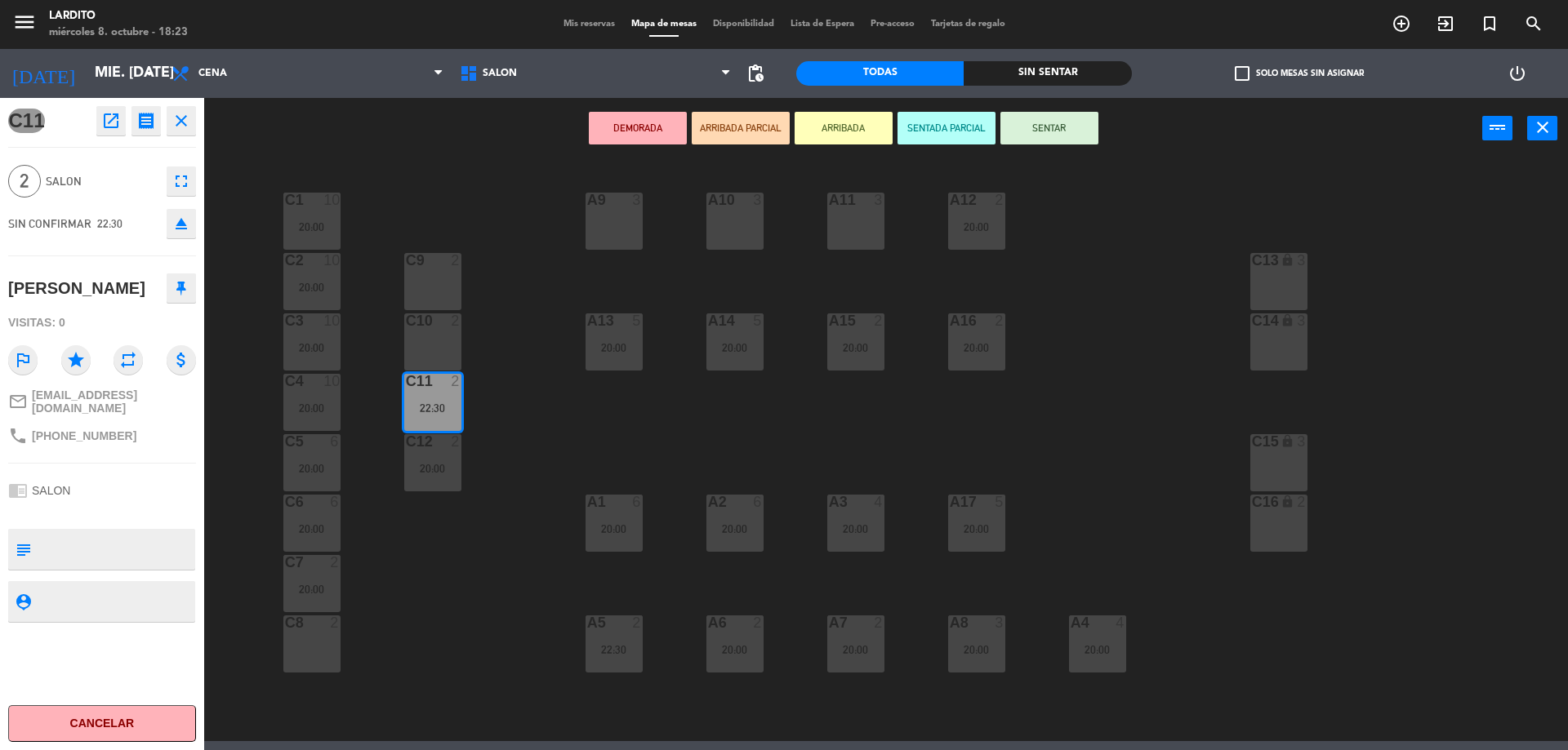
click at [450, 655] on div "C1 10 20:00 A9 3 A10 3 A11 3 A12 2 20:00 C2 10 20:00 C9 2 C13 lock 3 C3 10 20:0…" at bounding box center [894, 452] width 1348 height 578
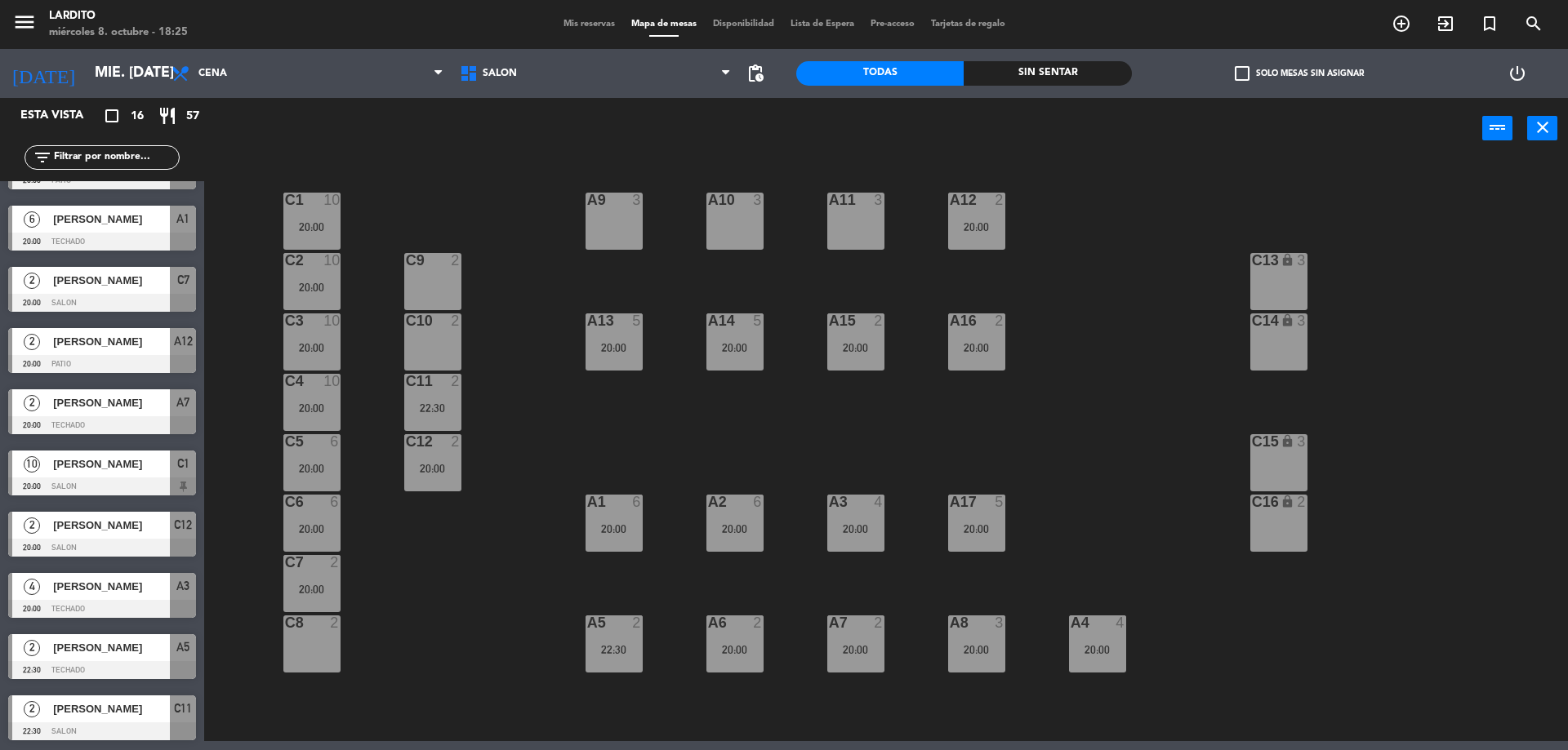
click at [242, 147] on div "power_input close" at bounding box center [842, 129] width 1278 height 62
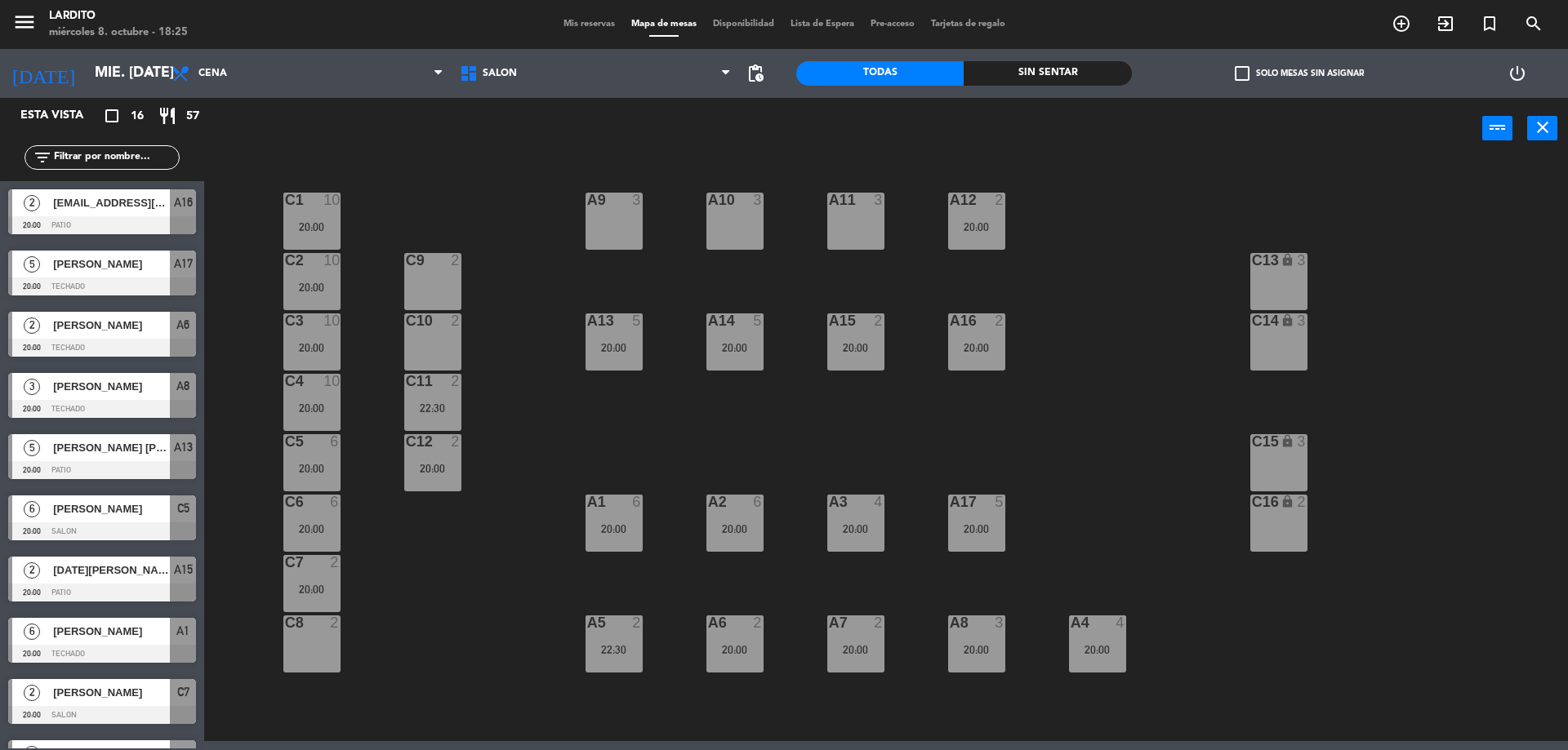
drag, startPoint x: 153, startPoint y: 461, endPoint x: 146, endPoint y: 418, distance: 43.6
click at [153, 460] on div "5 [PERSON_NAME] [PERSON_NAME] 20:00 PATIO A13" at bounding box center [101, 456] width 204 height 61
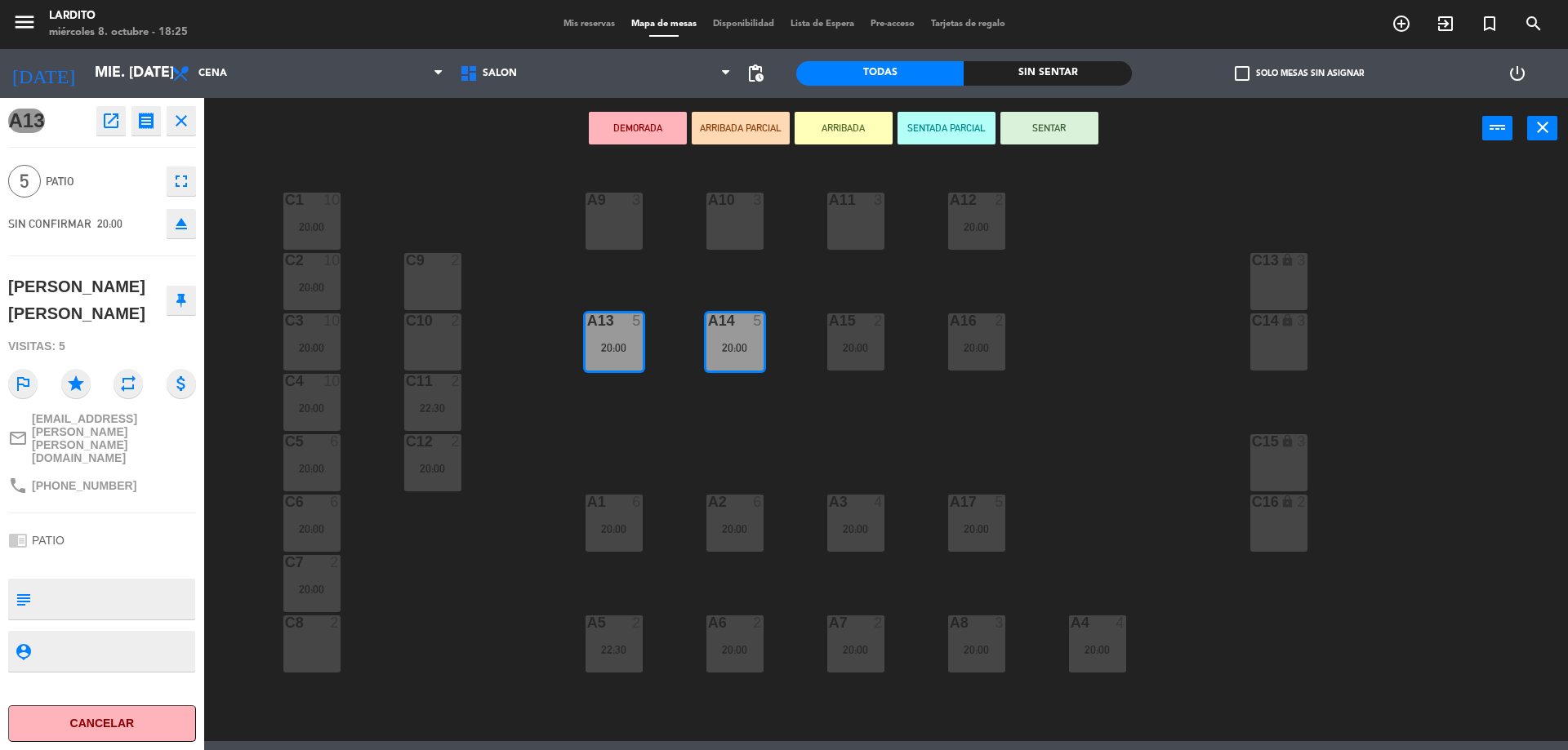
click at [107, 479] on span "[PHONE_NUMBER]" at bounding box center [84, 485] width 105 height 13
copy div "phone"
click at [312, 158] on div "DEMORADA ARRIBADA PARCIAL ARRIBADA SENTADA PARCIAL SENTAR power_input close" at bounding box center [842, 129] width 1278 height 62
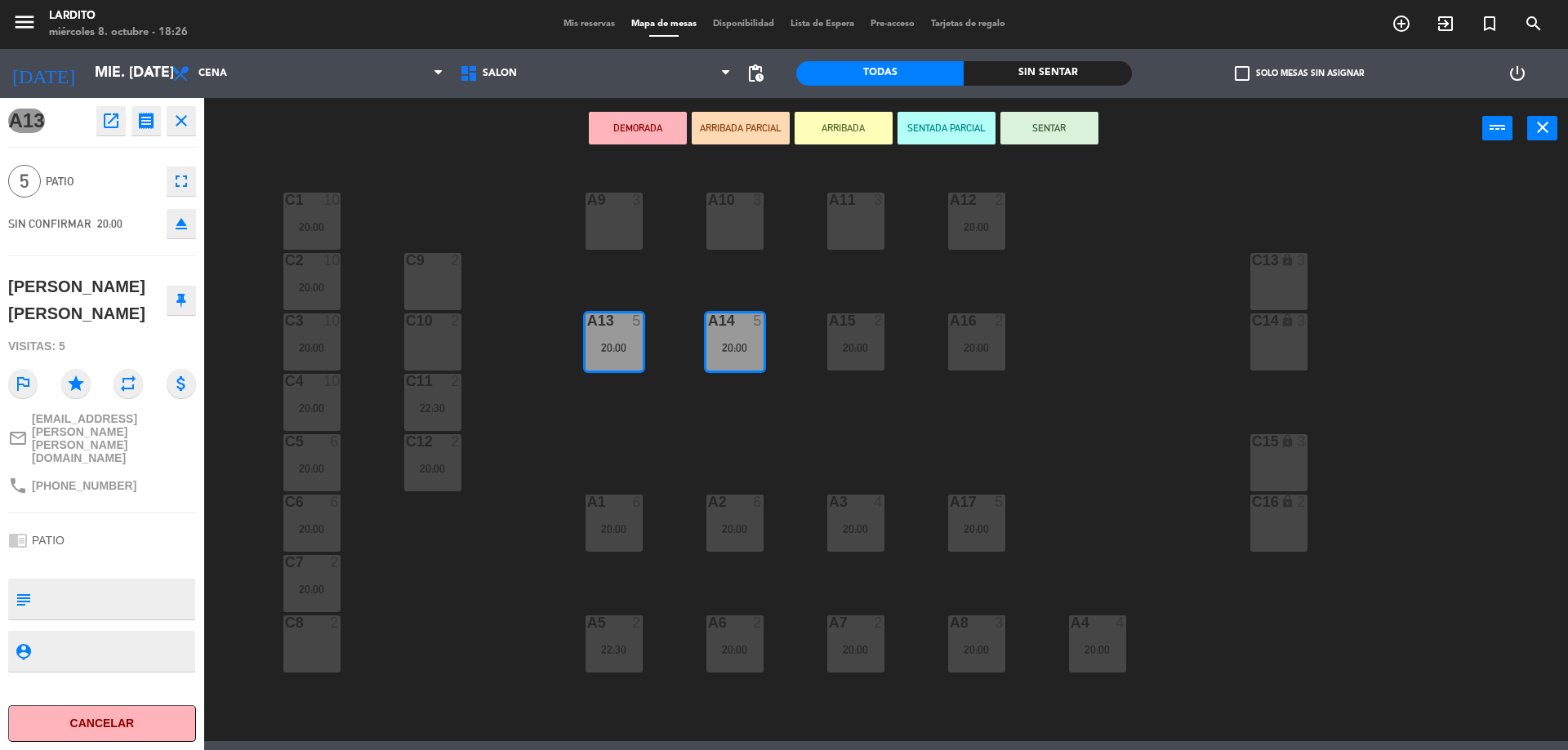
click at [180, 119] on icon "close" at bounding box center [181, 120] width 20 height 20
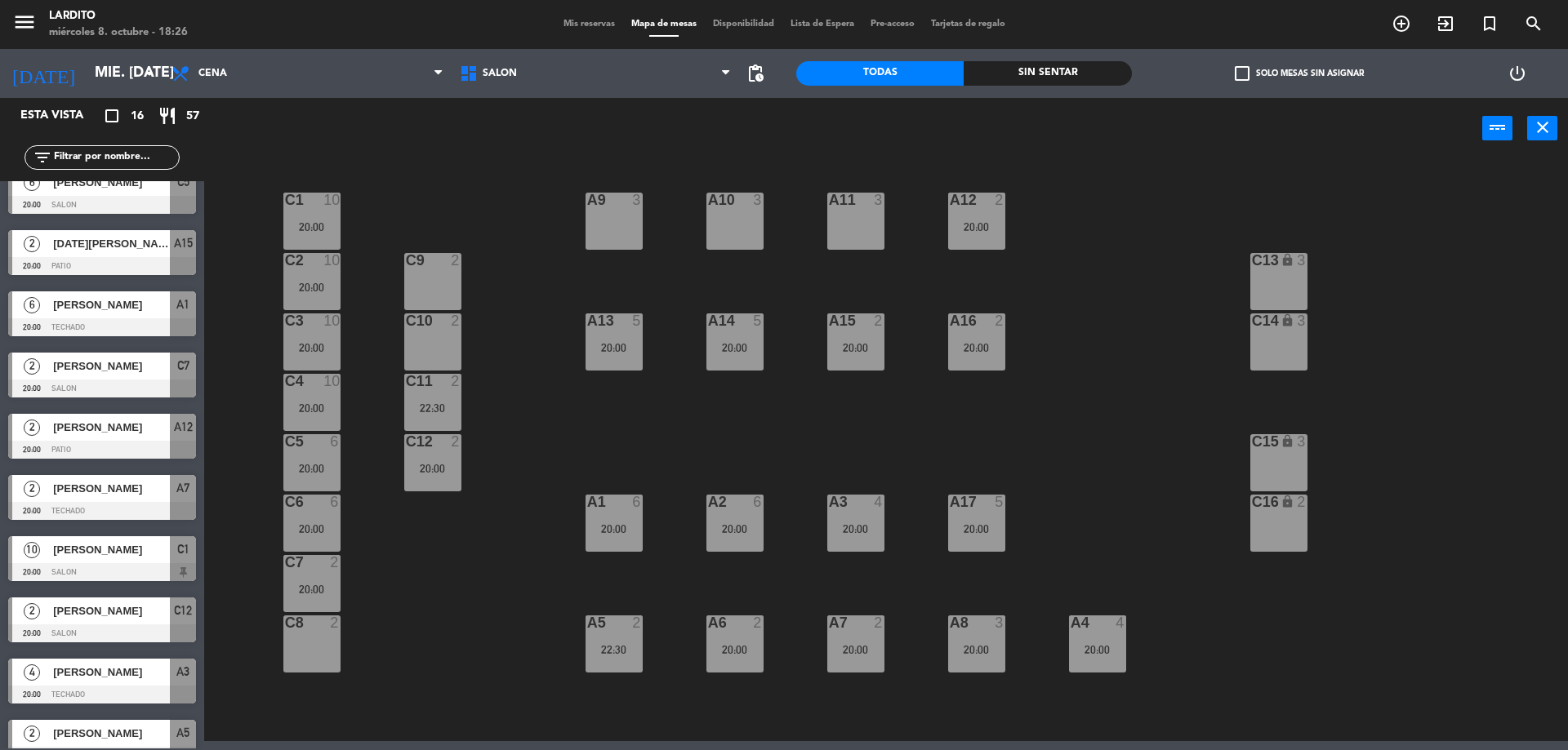
scroll to position [412, 0]
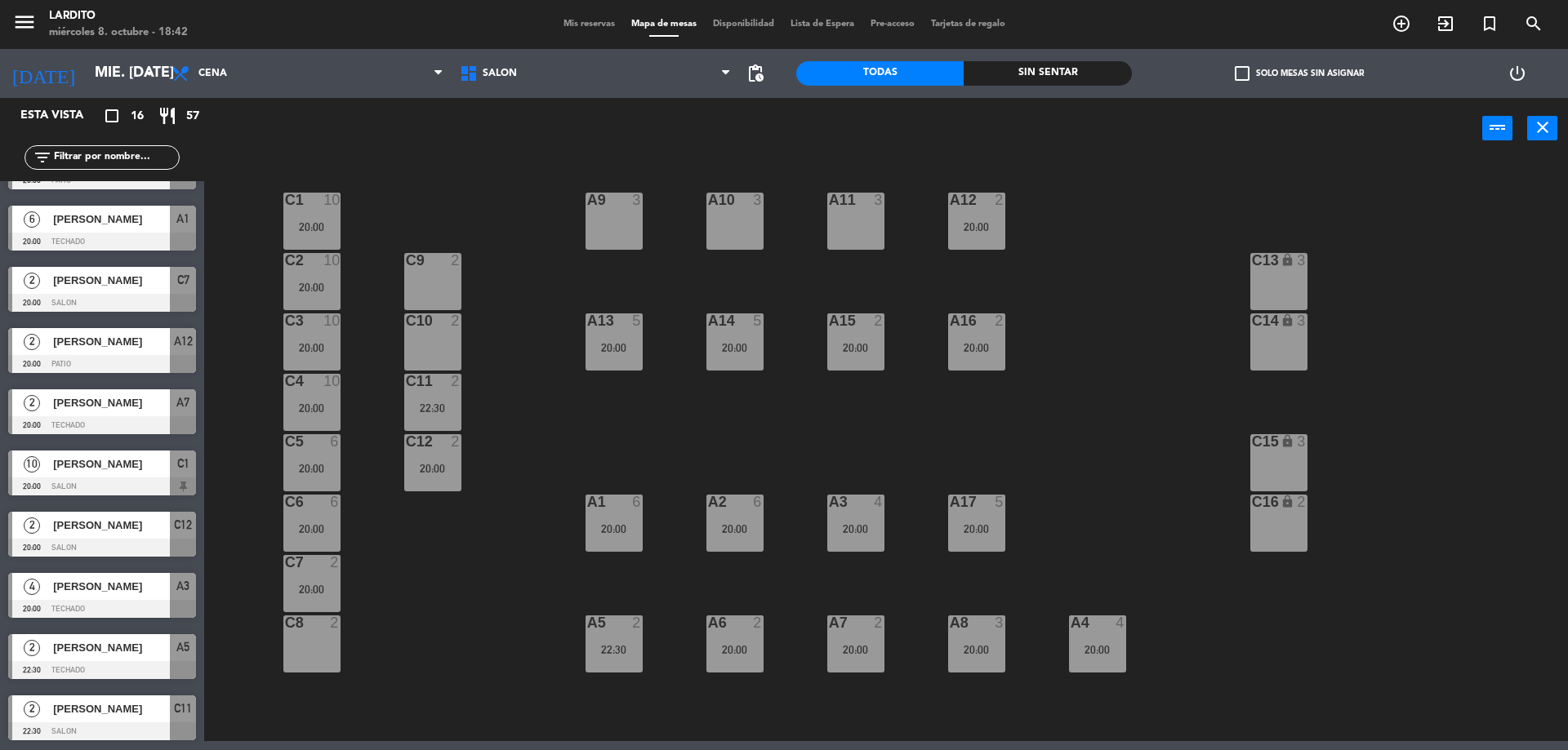
click at [455, 113] on div "power_input close" at bounding box center [842, 129] width 1278 height 62
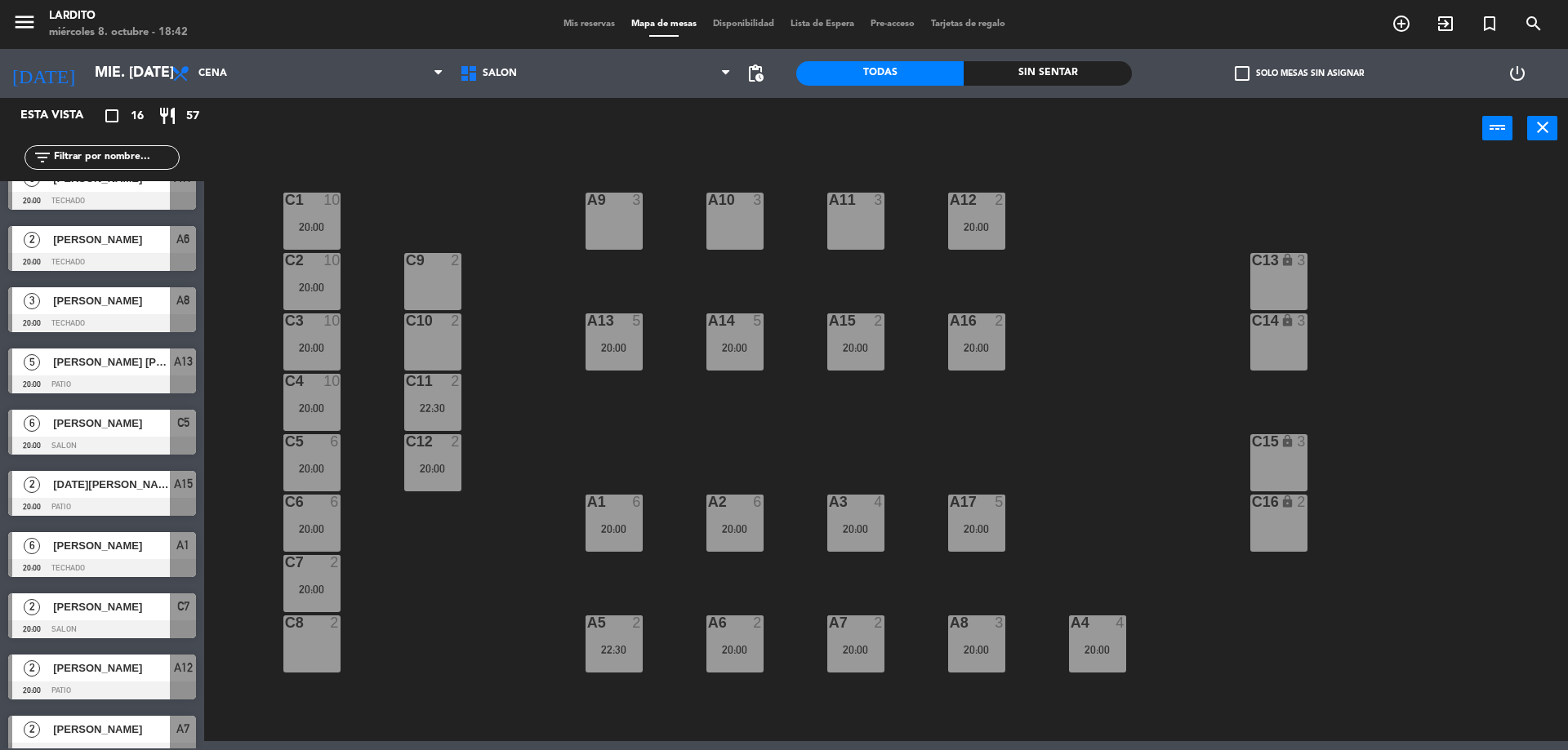
scroll to position [0, 0]
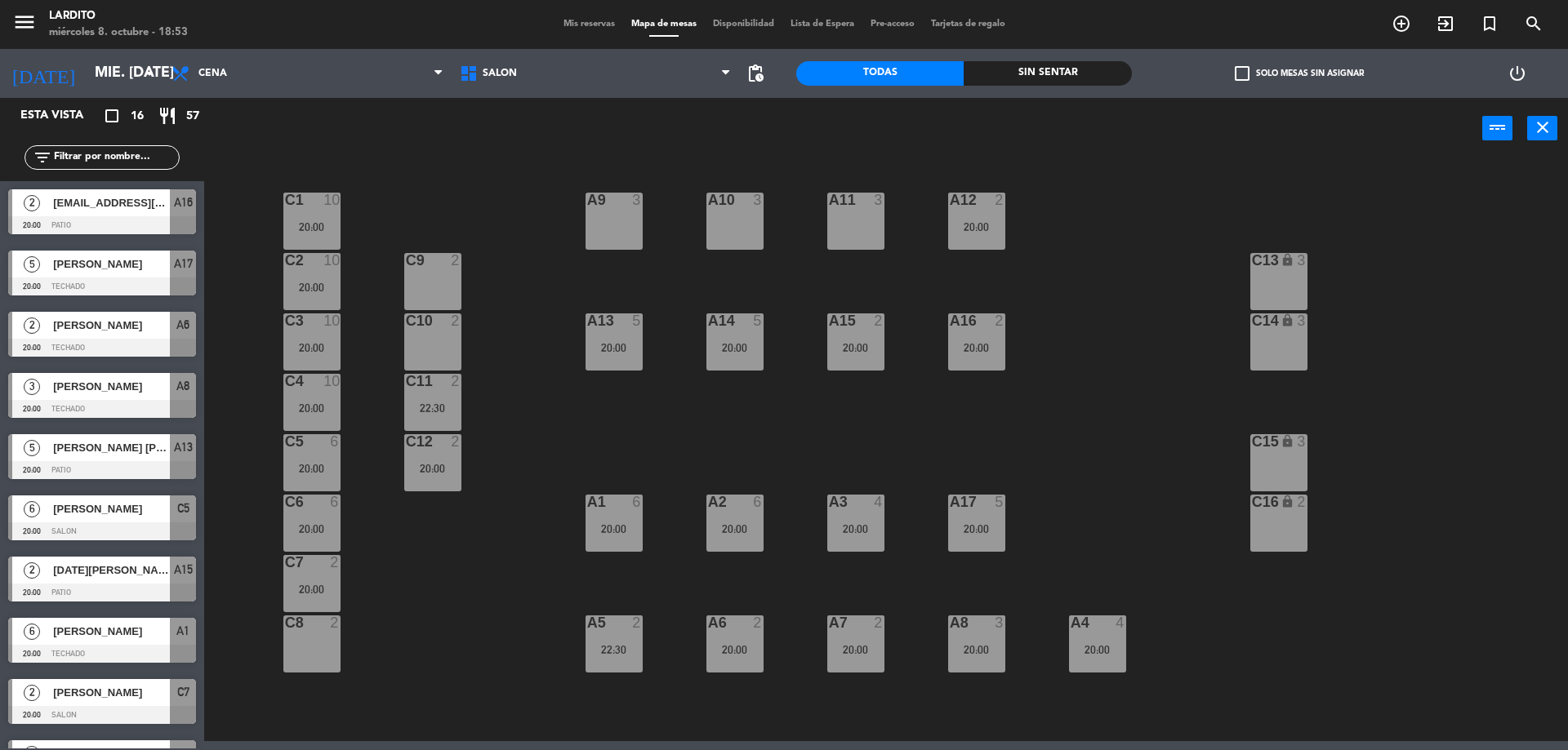
click at [426, 192] on div "C1 10 20:00 A9 3 A10 3 A11 3 A12 2 20:00 C2 10 20:00 C9 2 C13 lock 3 C3 10 20:0…" at bounding box center [894, 452] width 1348 height 578
click at [749, 74] on span "pending_actions" at bounding box center [755, 73] width 20 height 20
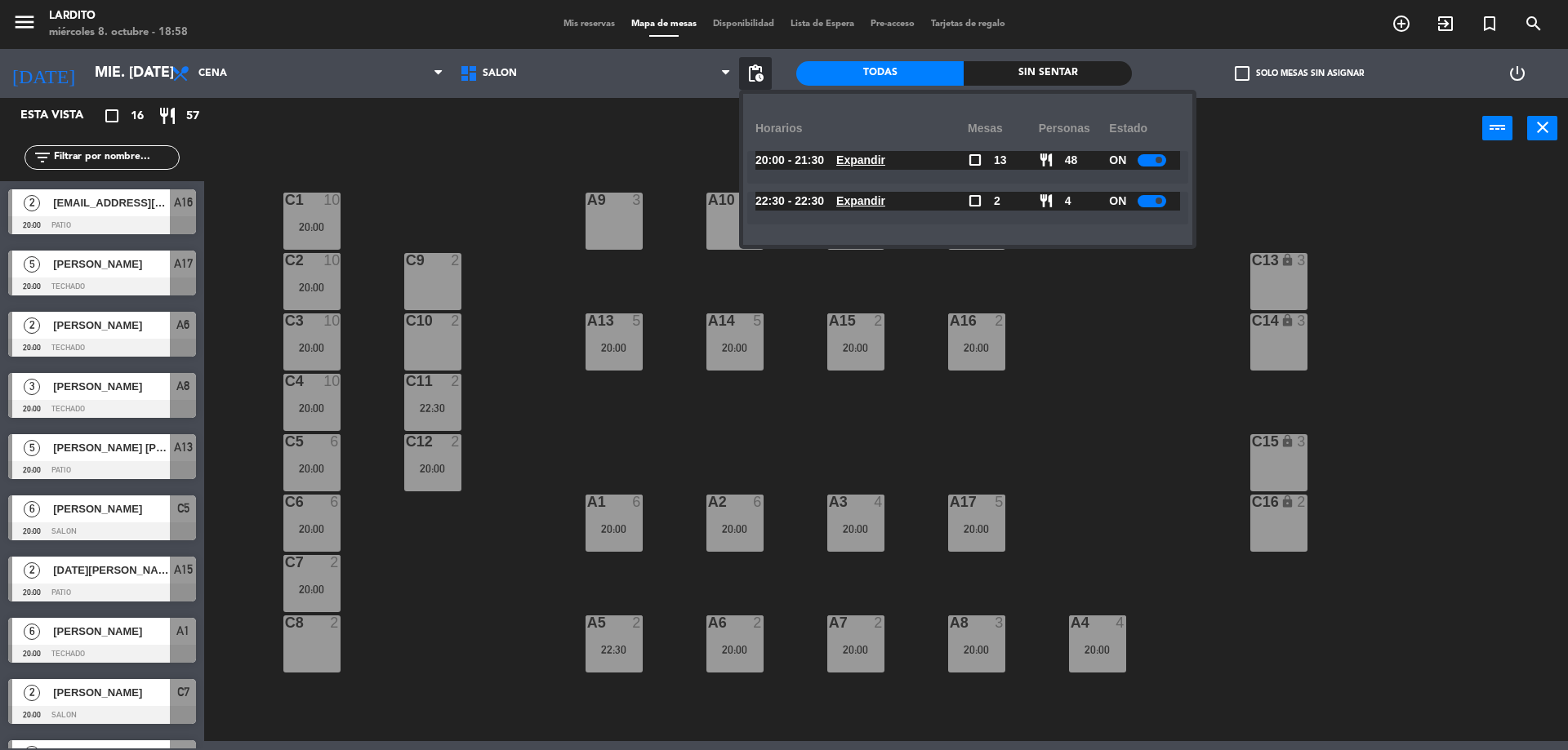
click at [1150, 202] on div at bounding box center [1151, 201] width 28 height 12
click at [1152, 161] on div at bounding box center [1151, 161] width 28 height 12
click at [1153, 156] on div at bounding box center [1151, 161] width 28 height 12
click at [1146, 270] on div "C1 10 20:00 A9 3 A10 3 A11 3 A12 2 20:00 C2 10 20:00 C9 2 C13 lock 3 C3 10 20:0…" at bounding box center [894, 452] width 1348 height 578
